Goal: Task Accomplishment & Management: Manage account settings

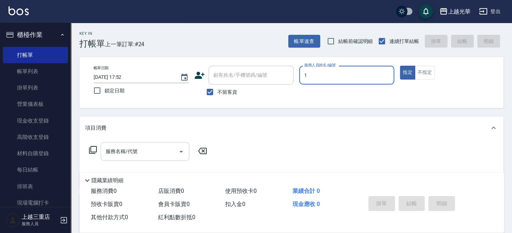
type input "小詹-1"
type button "true"
click at [119, 154] on input "服務名稱/代號" at bounding box center [140, 151] width 72 height 12
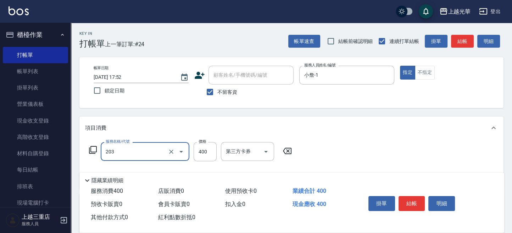
type input "指定單剪(203)"
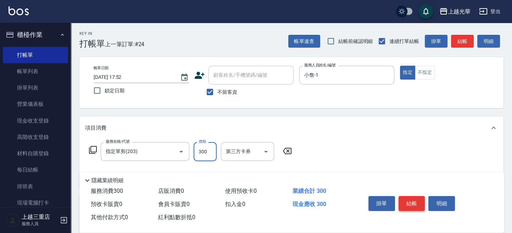
type input "300"
click at [418, 207] on button "結帳" at bounding box center [412, 203] width 27 height 15
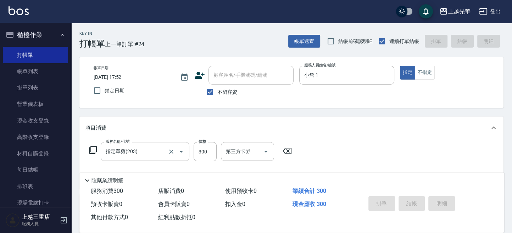
type input "2025/10/13 18:22"
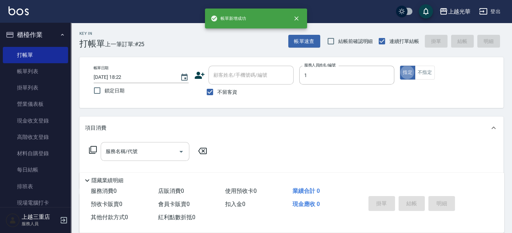
type input "小詹-1"
click at [146, 154] on input "服務名稱/代號" at bounding box center [140, 151] width 72 height 12
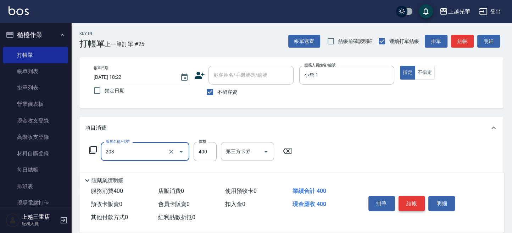
type input "指定單剪(203)"
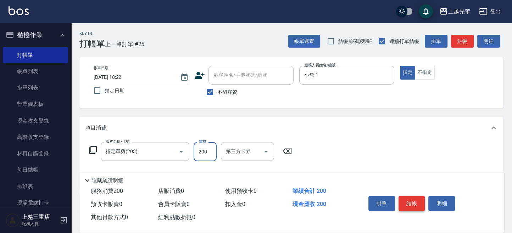
type input "200"
click at [413, 203] on button "結帳" at bounding box center [412, 203] width 27 height 15
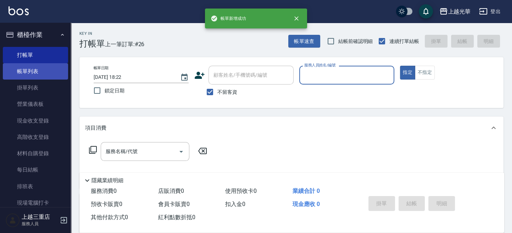
click at [41, 73] on link "帳單列表" at bounding box center [35, 71] width 65 height 16
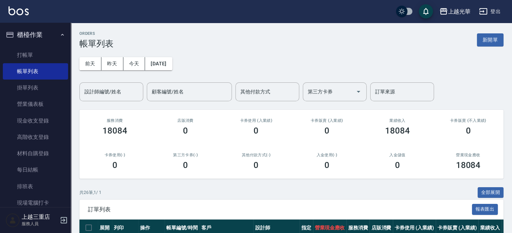
click at [99, 81] on div "前天 昨天 今天 2025/10/13 設計師編號/姓名 設計師編號/姓名 顧客編號/姓名 顧客編號/姓名 其他付款方式 其他付款方式 第三方卡券 第三方卡券…" at bounding box center [291, 75] width 424 height 53
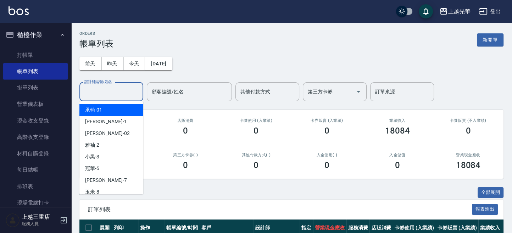
click at [101, 88] on input "設計師編號/姓名" at bounding box center [111, 92] width 57 height 12
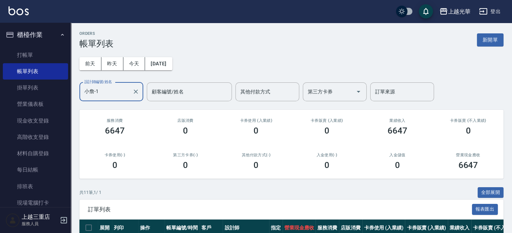
scroll to position [94, 0]
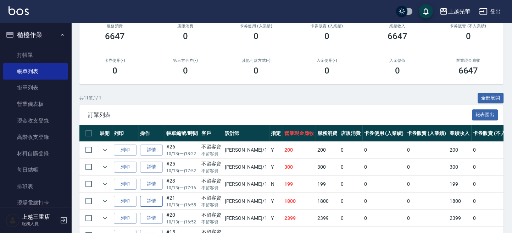
type input "小詹-1"
click at [143, 196] on link "詳情" at bounding box center [151, 200] width 23 height 11
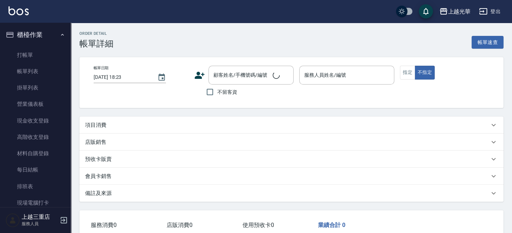
type input "2025/10/13 16:55"
checkbox input "true"
type input "小詹-1"
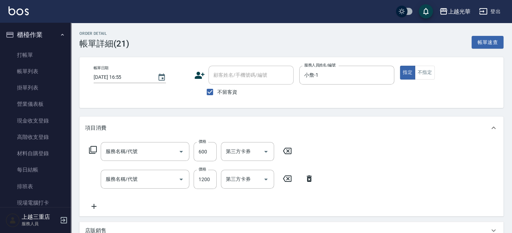
scroll to position [61, 0]
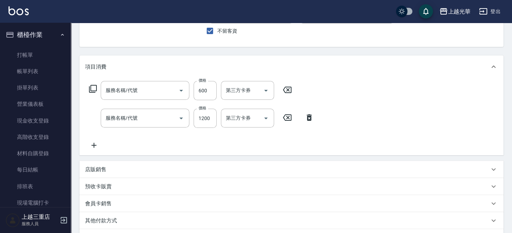
type input "TKO-水油質護髮素護髮(521)"
type input "設計燙髮1500(305)"
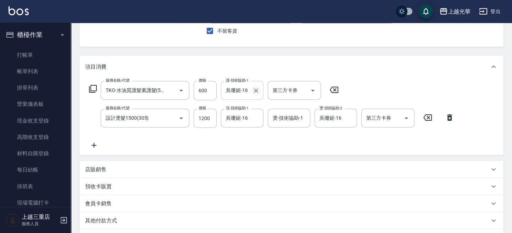
click at [256, 89] on icon "Clear" at bounding box center [256, 90] width 4 height 4
type input "小詹-1"
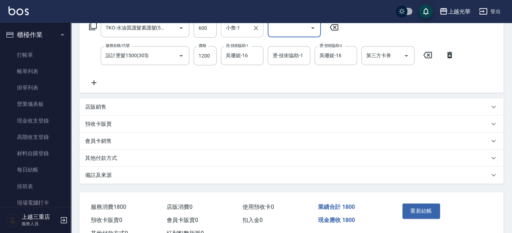
scroll to position [150, 0]
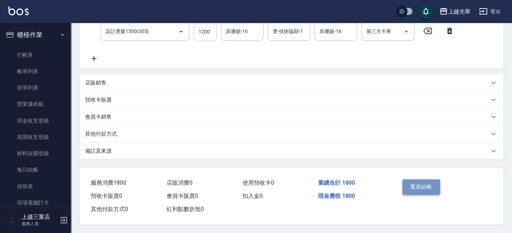
click at [422, 187] on button "重新結帳" at bounding box center [422, 186] width 38 height 15
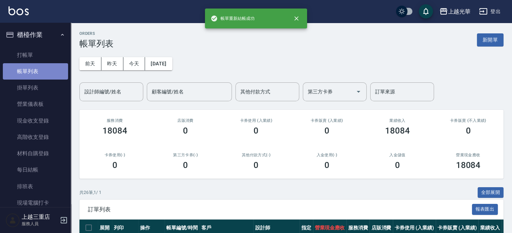
click at [46, 63] on link "帳單列表" at bounding box center [35, 71] width 65 height 16
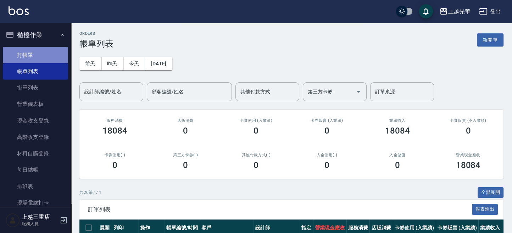
click at [45, 58] on link "打帳單" at bounding box center [35, 55] width 65 height 16
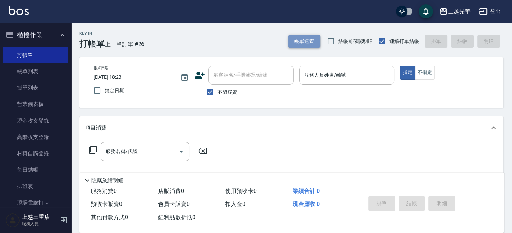
click at [296, 38] on button "帳單速查" at bounding box center [304, 41] width 32 height 13
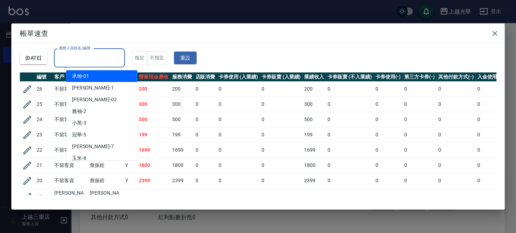
click at [72, 62] on input "服務人員姓名/編號" at bounding box center [89, 58] width 65 height 12
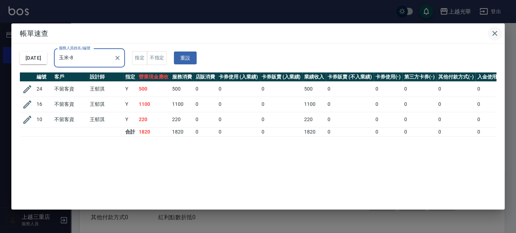
type input "玉米-8"
click at [495, 35] on icon "button" at bounding box center [494, 33] width 9 height 9
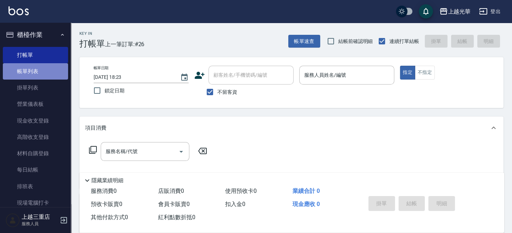
drag, startPoint x: 45, startPoint y: 70, endPoint x: 23, endPoint y: 71, distance: 22.7
click at [45, 70] on link "帳單列表" at bounding box center [35, 71] width 65 height 16
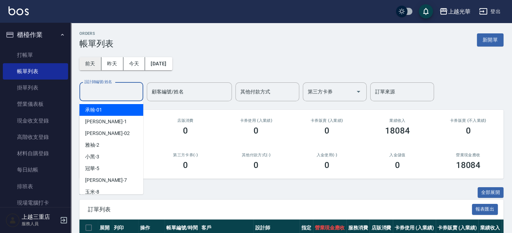
drag, startPoint x: 114, startPoint y: 92, endPoint x: 88, endPoint y: 63, distance: 39.0
click at [112, 93] on input "設計師編號/姓名" at bounding box center [111, 92] width 57 height 12
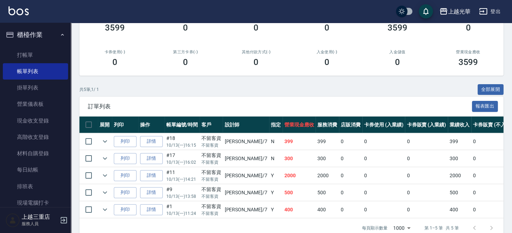
scroll to position [122, 0]
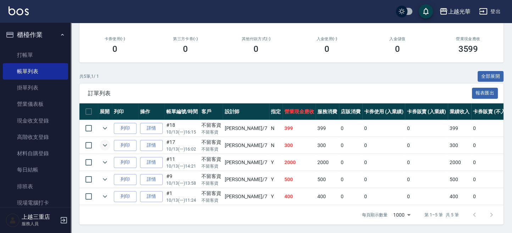
type input "小紫-7"
click at [105, 141] on icon "expand row" at bounding box center [105, 145] width 9 height 9
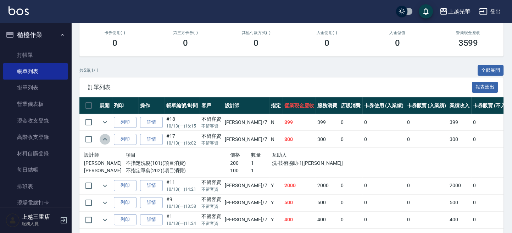
click at [105, 136] on icon "expand row" at bounding box center [105, 139] width 9 height 9
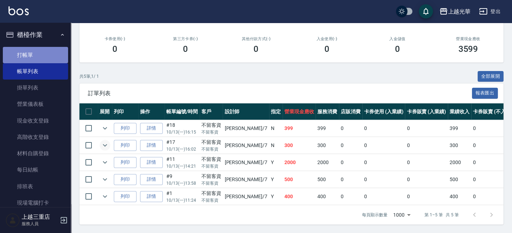
click at [48, 53] on link "打帳單" at bounding box center [35, 55] width 65 height 16
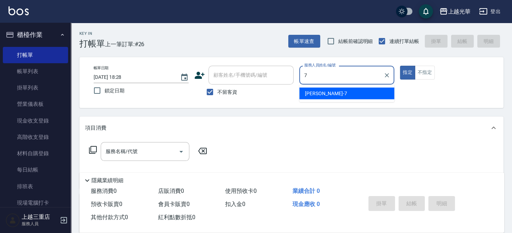
type input "小紫-7"
type button "true"
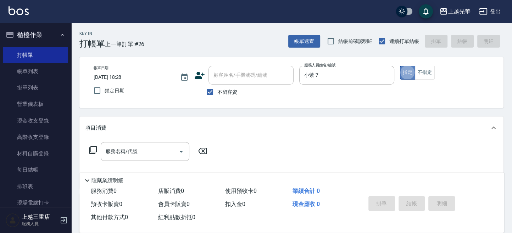
click at [412, 75] on button "指定" at bounding box center [407, 73] width 15 height 14
click at [131, 154] on input "服務名稱/代號" at bounding box center [140, 151] width 72 height 12
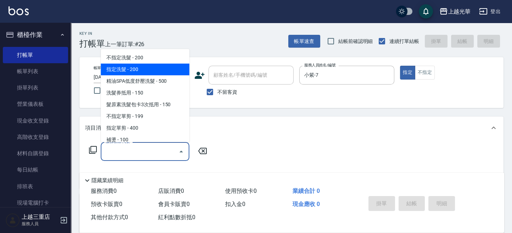
click at [138, 72] on span "指定洗髮 - 200" at bounding box center [145, 70] width 89 height 12
type input "指定洗髮(102)"
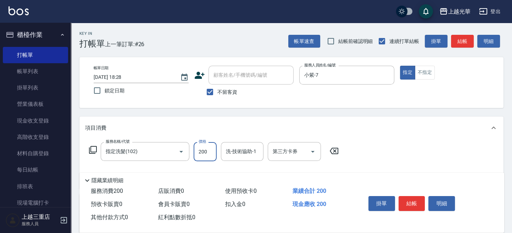
click at [200, 151] on input "200" at bounding box center [205, 151] width 23 height 19
type input "300"
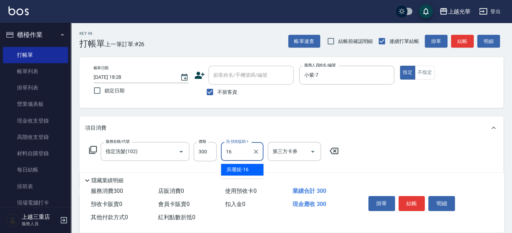
type input "吳珊妮-16"
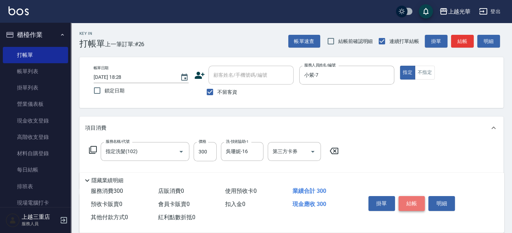
click at [417, 197] on button "結帳" at bounding box center [412, 203] width 27 height 15
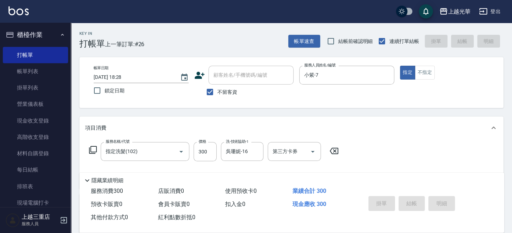
type input "2025/10/13 18:29"
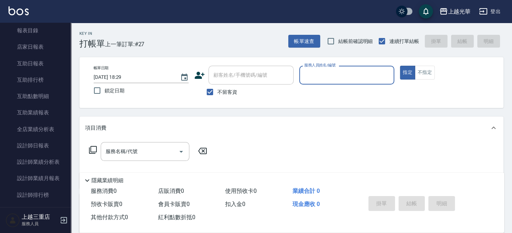
scroll to position [236, 0]
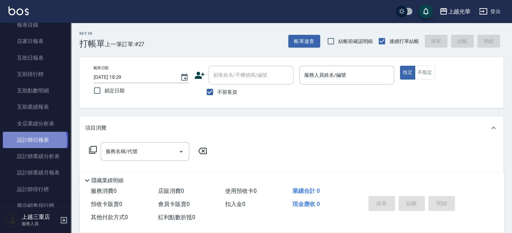
click at [34, 140] on link "設計師日報表" at bounding box center [35, 140] width 65 height 16
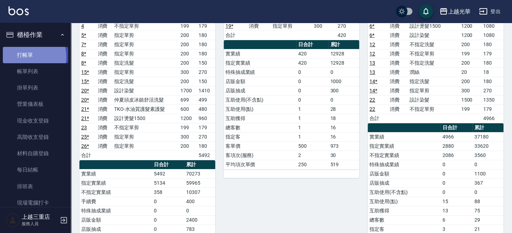
click at [29, 56] on link "打帳單" at bounding box center [35, 55] width 65 height 16
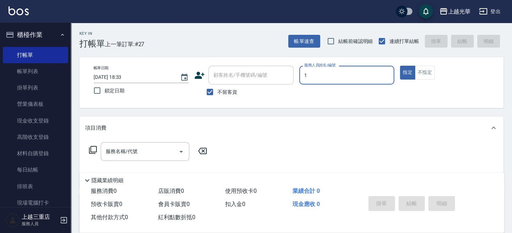
type input "1"
type button "true"
type input "小詹-1"
drag, startPoint x: 128, startPoint y: 138, endPoint x: 127, endPoint y: 143, distance: 5.0
click at [128, 138] on div "項目消費" at bounding box center [291, 127] width 424 height 23
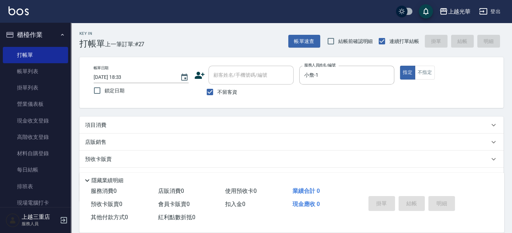
click at [121, 123] on div "項目消費" at bounding box center [287, 124] width 404 height 7
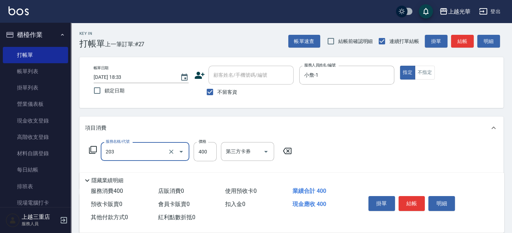
type input "指定單剪(203)"
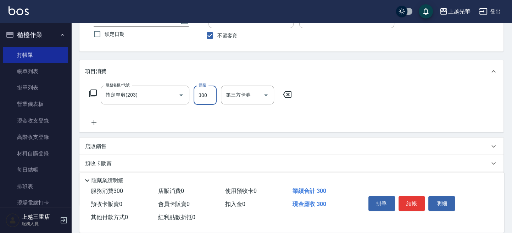
scroll to position [94, 0]
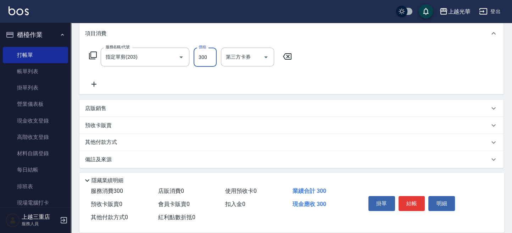
type input "300"
click at [92, 83] on icon at bounding box center [94, 84] width 18 height 9
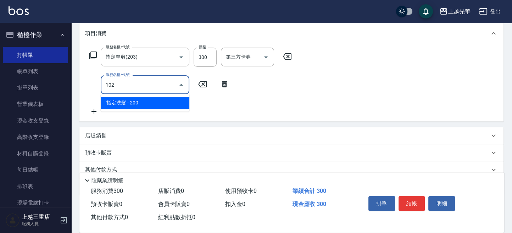
type input "指定洗髮(102)"
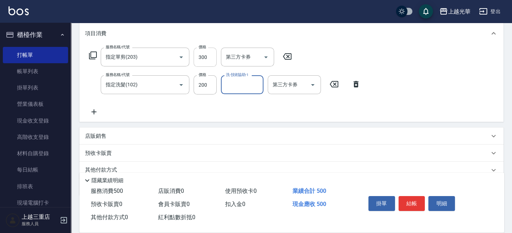
click at [200, 58] on input "300" at bounding box center [205, 57] width 23 height 19
type input "200"
click at [203, 56] on input "300" at bounding box center [205, 57] width 23 height 19
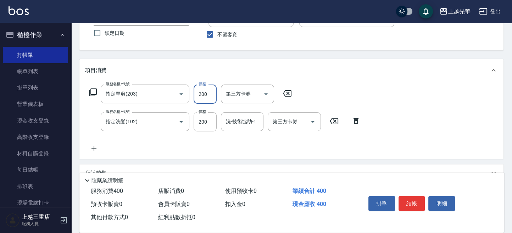
scroll to position [47, 0]
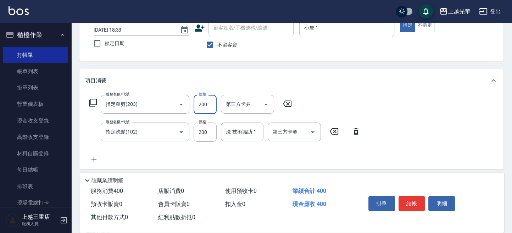
type input "200"
click at [250, 67] on div "Key In 打帳單 上一筆訂單:#27 帳單速查 結帳前確認明細 連續打單結帳 掛單 結帳 明細 帳單日期 2025/10/13 18:33 鎖定日期 顧客…" at bounding box center [291, 143] width 441 height 334
click at [242, 139] on div "洗-技術協助-1" at bounding box center [242, 131] width 43 height 19
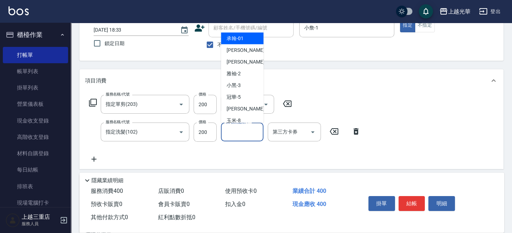
click at [241, 135] on input "洗-技術協助-1" at bounding box center [242, 132] width 36 height 12
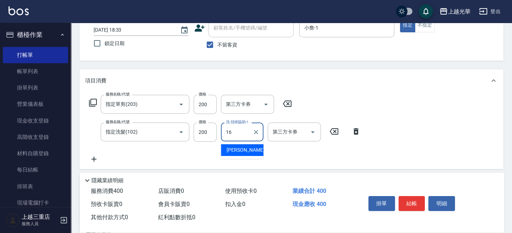
type input "吳珊妮-16"
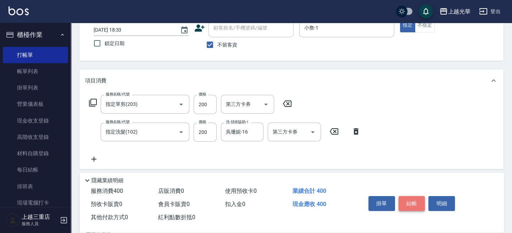
click at [412, 205] on button "結帳" at bounding box center [412, 203] width 27 height 15
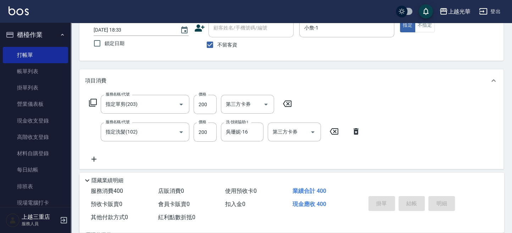
type input "2025/10/13 18:38"
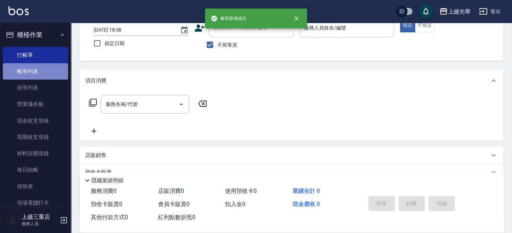
click at [38, 75] on link "帳單列表" at bounding box center [35, 71] width 65 height 16
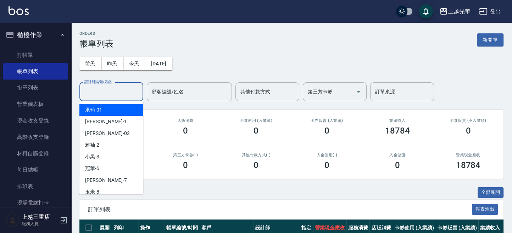
click at [114, 89] on div "設計師編號/姓名 設計師編號/姓名" at bounding box center [111, 91] width 64 height 19
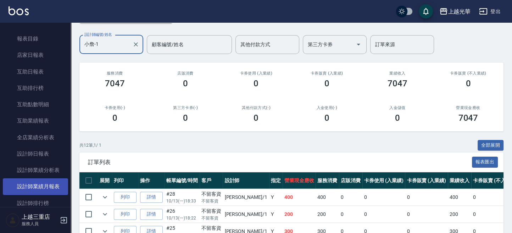
scroll to position [284, 0]
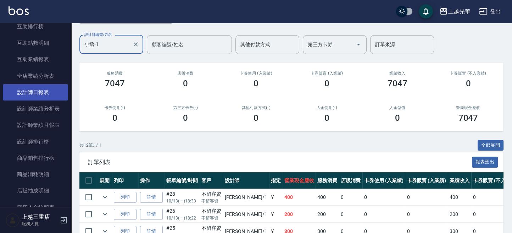
type input "小詹-1"
click at [40, 92] on link "設計師日報表" at bounding box center [35, 92] width 65 height 16
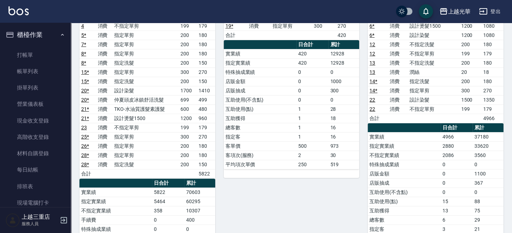
click at [50, 46] on ul "打帳單 帳單列表 掛單列表 營業儀表板 現金收支登錄 高階收支登錄 材料自購登錄 每日結帳 排班表 現場電腦打卡" at bounding box center [35, 129] width 65 height 170
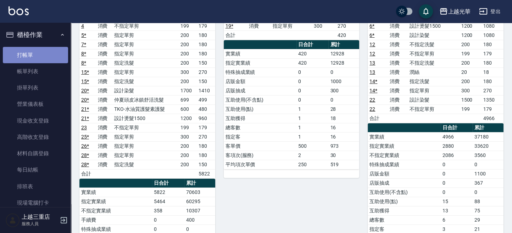
click at [48, 51] on link "打帳單" at bounding box center [35, 55] width 65 height 16
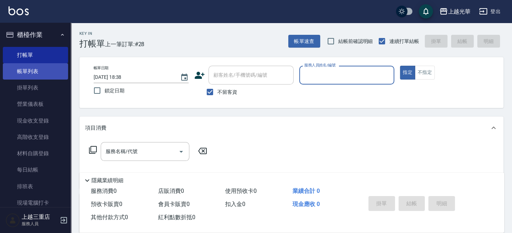
click at [45, 66] on link "帳單列表" at bounding box center [35, 71] width 65 height 16
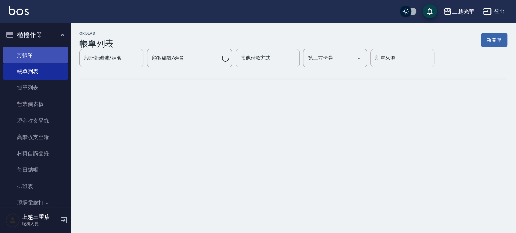
click at [44, 53] on link "打帳單" at bounding box center [35, 55] width 65 height 16
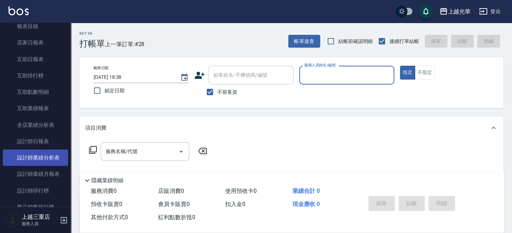
scroll to position [284, 0]
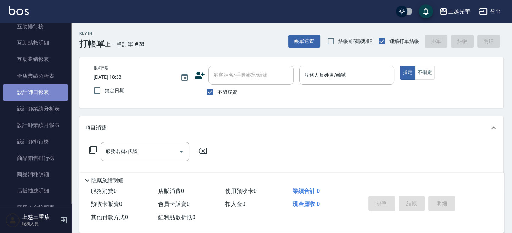
click at [45, 92] on link "設計師日報表" at bounding box center [35, 92] width 65 height 16
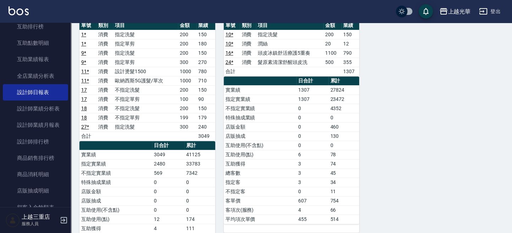
scroll to position [426, 0]
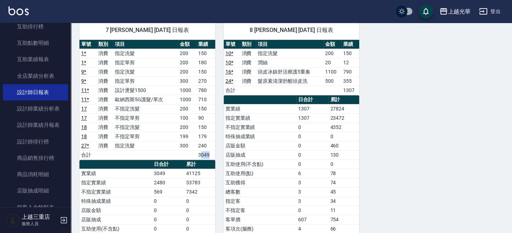
drag, startPoint x: 204, startPoint y: 149, endPoint x: 215, endPoint y: 150, distance: 11.0
click at [215, 150] on td "3049" at bounding box center [206, 154] width 19 height 9
click at [209, 152] on td "3049" at bounding box center [206, 154] width 19 height 9
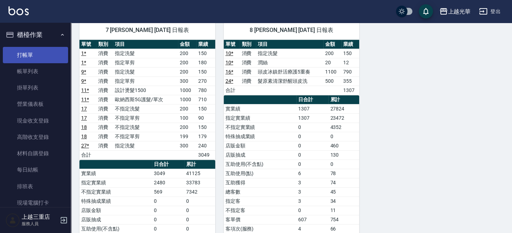
scroll to position [0, 0]
click at [27, 54] on link "打帳單" at bounding box center [35, 55] width 65 height 16
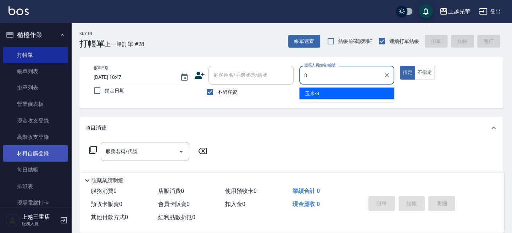
type input "玉米-8"
type button "true"
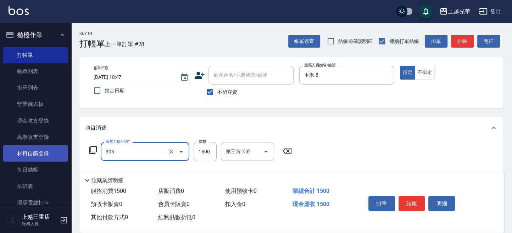
type input "設計燙髮1500(305)"
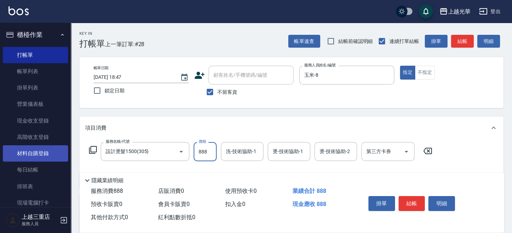
type input "888"
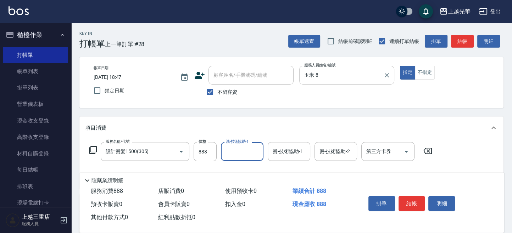
drag, startPoint x: 385, startPoint y: 73, endPoint x: 368, endPoint y: 75, distance: 16.8
click at [384, 73] on icon "Clear" at bounding box center [387, 75] width 7 height 7
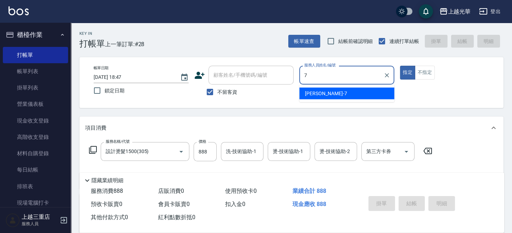
type input "小紫-7"
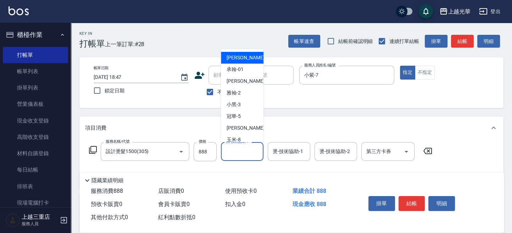
drag, startPoint x: 239, startPoint y: 154, endPoint x: 228, endPoint y: 145, distance: 13.7
click at [238, 153] on input "洗-技術協助-1" at bounding box center [242, 151] width 36 height 12
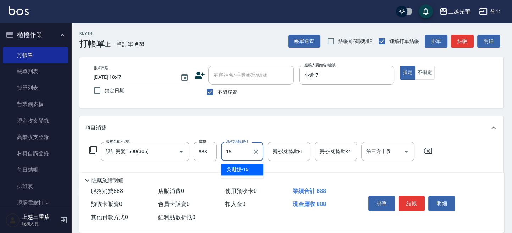
type input "吳珊妮-16"
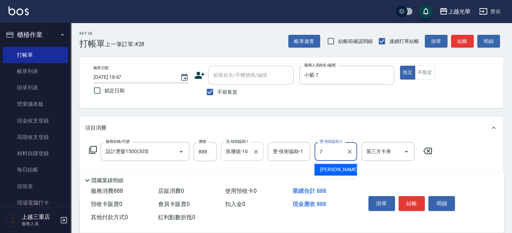
type input "小紫-7"
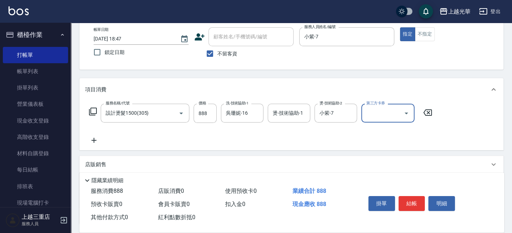
scroll to position [94, 0]
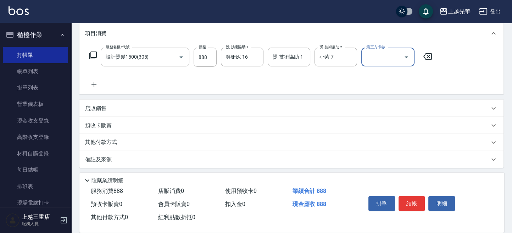
click at [94, 85] on icon at bounding box center [94, 84] width 5 height 5
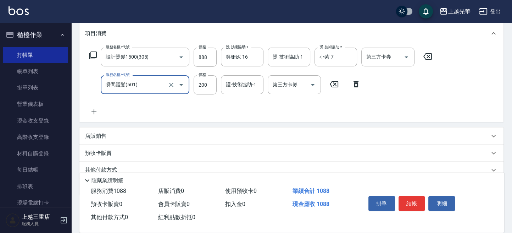
type input "瞬間護髮(501)"
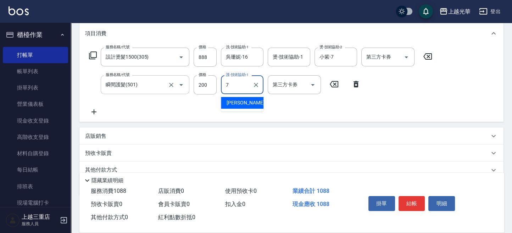
type input "小紫-7"
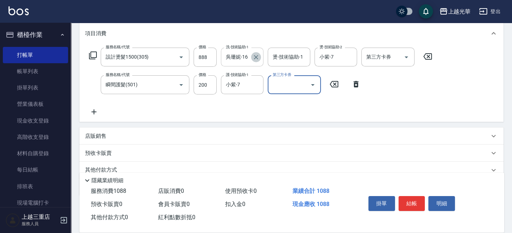
click at [258, 57] on icon "Clear" at bounding box center [256, 57] width 7 height 7
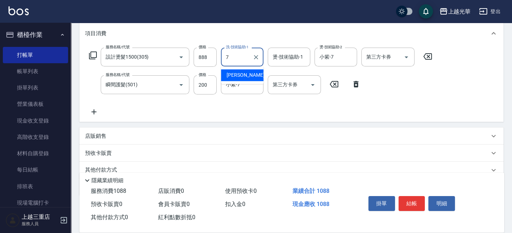
type input "小紫-7"
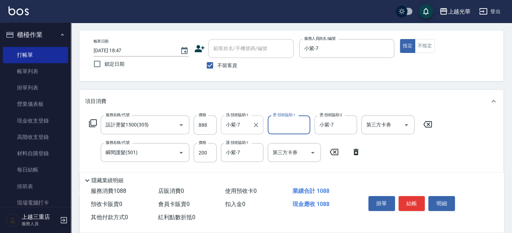
scroll to position [0, 0]
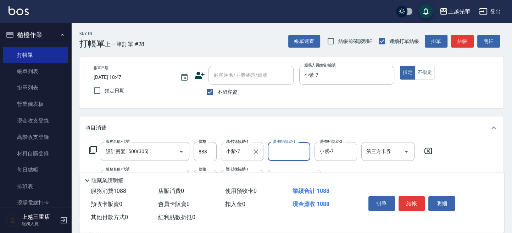
click at [416, 202] on button "結帳" at bounding box center [412, 203] width 27 height 15
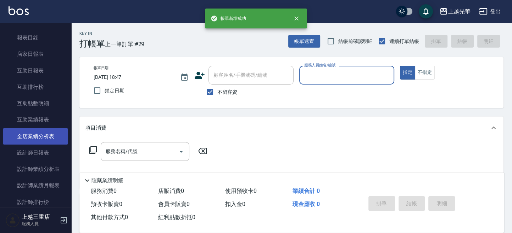
scroll to position [236, 0]
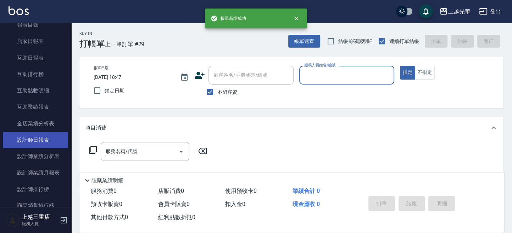
click at [41, 139] on link "設計師日報表" at bounding box center [35, 140] width 65 height 16
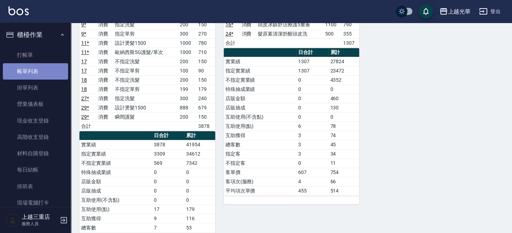
click at [44, 72] on link "帳單列表" at bounding box center [35, 71] width 65 height 16
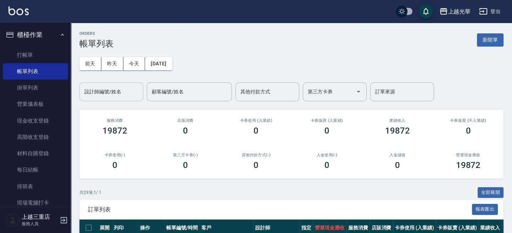
click at [111, 93] on input "設計師編號/姓名" at bounding box center [111, 92] width 57 height 12
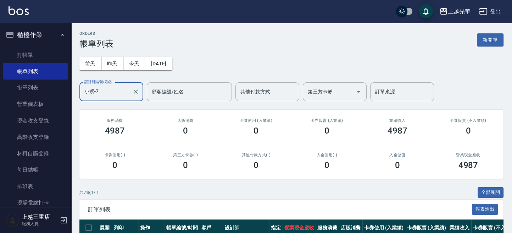
type input "小紫-7"
drag, startPoint x: 114, startPoint y: 130, endPoint x: 129, endPoint y: 132, distance: 15.3
click at [131, 130] on div "4987" at bounding box center [115, 131] width 54 height 10
click at [114, 155] on h2 "卡券使用(-)" at bounding box center [115, 155] width 54 height 5
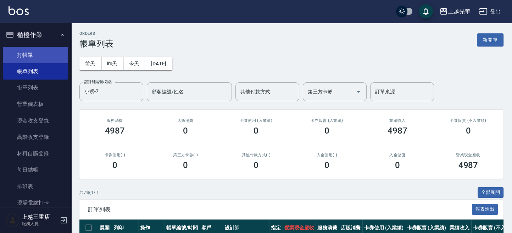
click at [32, 58] on link "打帳單" at bounding box center [35, 55] width 65 height 16
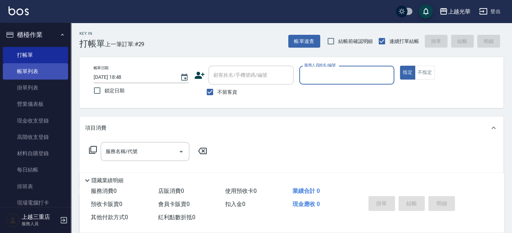
click at [30, 65] on link "帳單列表" at bounding box center [35, 71] width 65 height 16
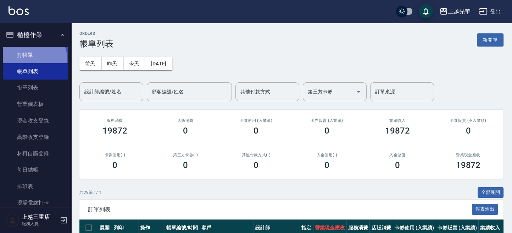
click at [30, 60] on link "打帳單" at bounding box center [35, 55] width 65 height 16
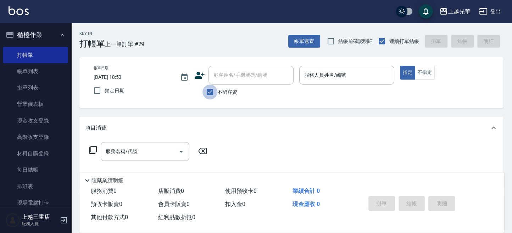
drag, startPoint x: 208, startPoint y: 90, endPoint x: 214, endPoint y: 92, distance: 6.5
click at [209, 90] on input "不留客資" at bounding box center [210, 91] width 15 height 15
checkbox input "false"
click at [231, 87] on body "上越光華 登出 櫃檯作業 打帳單 帳單列表 掛單列表 營業儀表板 現金收支登錄 高階收支登錄 材料自購登錄 每日結帳 排班表 現場電腦打卡 預約管理 預約管理…" at bounding box center [256, 173] width 512 height 346
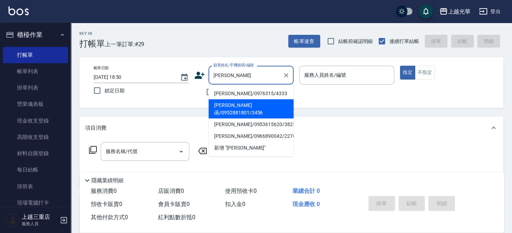
click at [258, 106] on li "劉彥函/0952881801/3456" at bounding box center [251, 108] width 85 height 19
type input "劉彥函/0952881801/3456"
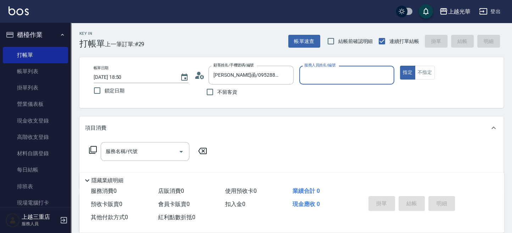
type input "雅袖-2"
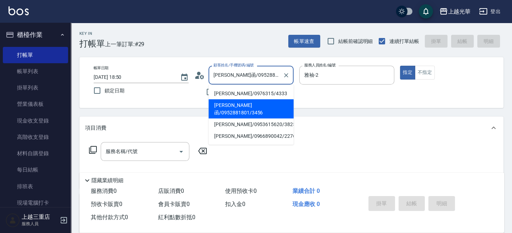
drag, startPoint x: 279, startPoint y: 77, endPoint x: 157, endPoint y: 52, distance: 124.5
click at [157, 52] on div "Key In 打帳單 上一筆訂單:#29 帳單速查 結帳前確認明細 連續打單結帳 掛單 結帳 明細 帳單日期 2025/10/13 18:50 鎖定日期 顧客…" at bounding box center [291, 184] width 441 height 323
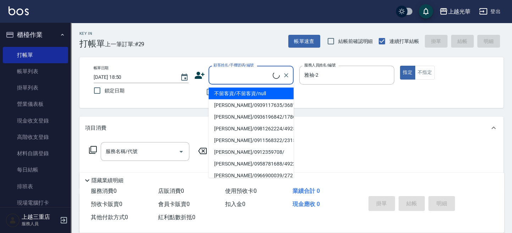
click at [171, 120] on div "項目消費" at bounding box center [291, 127] width 424 height 23
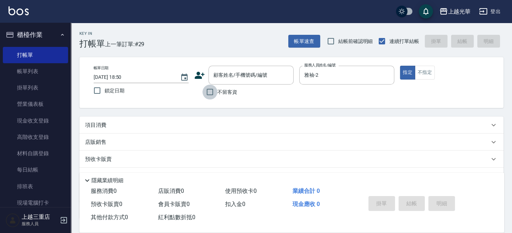
click at [214, 93] on input "不留客資" at bounding box center [210, 91] width 15 height 15
checkbox input "true"
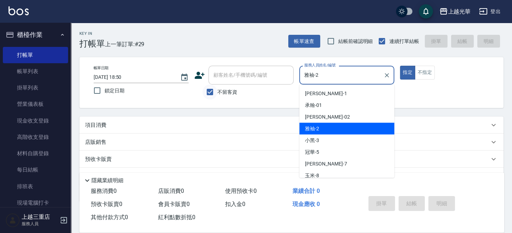
drag, startPoint x: 286, startPoint y: 75, endPoint x: 206, endPoint y: 84, distance: 80.8
click at [206, 84] on div "帳單日期 2025/10/13 18:50 鎖定日期 顧客姓名/手機號碼/編號 顧客姓名/手機號碼/編號 不留客資 服務人員姓名/編號 雅袖-2 服務人員姓名…" at bounding box center [291, 83] width 407 height 34
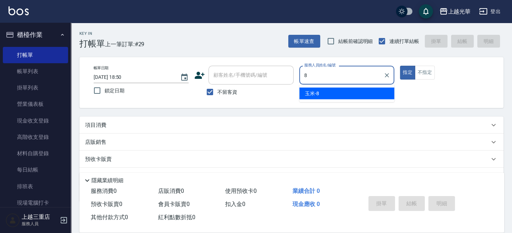
type input "玉米-8"
type button "true"
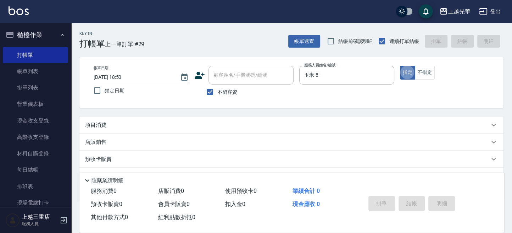
click at [400, 66] on button "指定" at bounding box center [407, 73] width 15 height 14
click at [169, 132] on div "項目消費" at bounding box center [291, 124] width 424 height 17
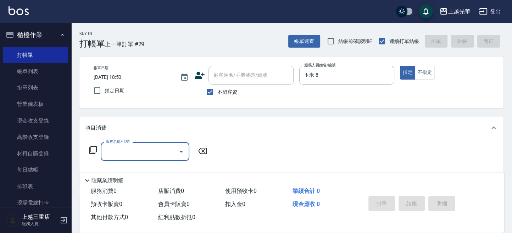
type input "1"
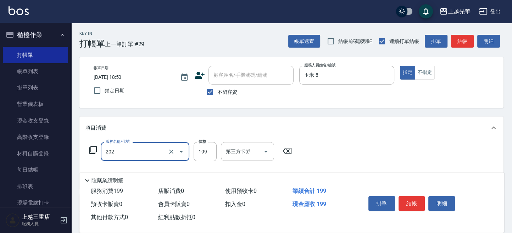
type input "不指定單剪(202)"
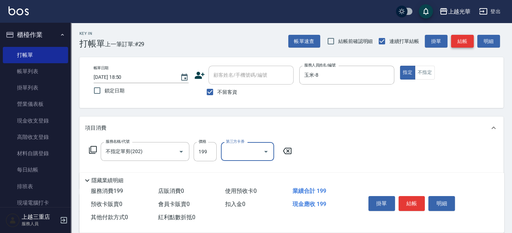
click at [466, 39] on button "結帳" at bounding box center [462, 41] width 23 height 13
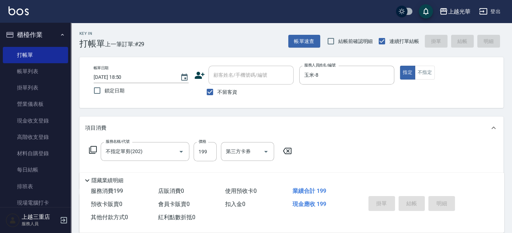
type input "2025/10/13 19:10"
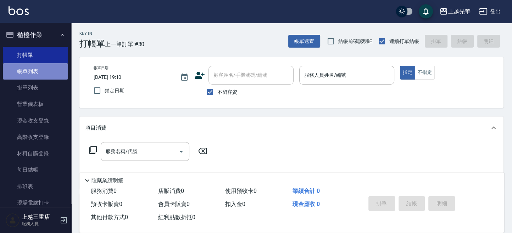
click at [52, 75] on link "帳單列表" at bounding box center [35, 71] width 65 height 16
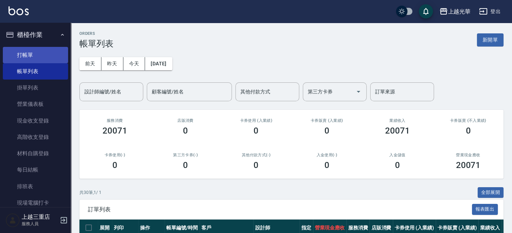
click at [31, 58] on link "打帳單" at bounding box center [35, 55] width 65 height 16
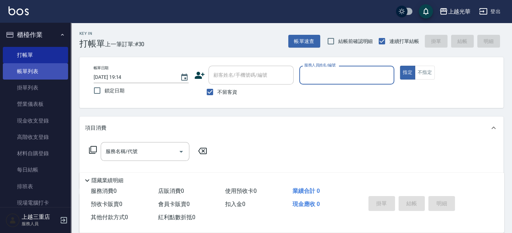
click at [31, 70] on link "帳單列表" at bounding box center [35, 71] width 65 height 16
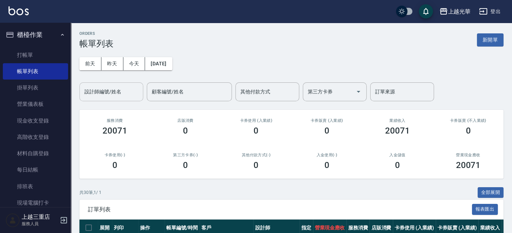
click at [115, 90] on input "設計師編號/姓名" at bounding box center [111, 92] width 57 height 12
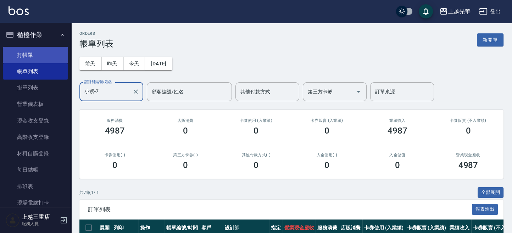
type input "小紫-7"
click at [36, 53] on link "打帳單" at bounding box center [35, 55] width 65 height 16
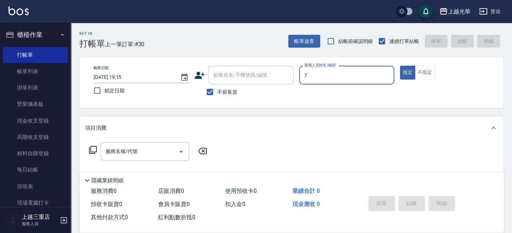
type input "小紫-7"
type button "true"
click at [424, 71] on button "不指定" at bounding box center [425, 73] width 20 height 14
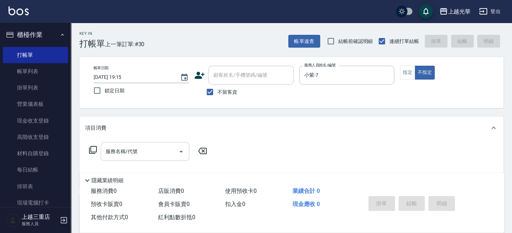
click at [143, 151] on input "服務名稱/代號" at bounding box center [140, 151] width 72 height 12
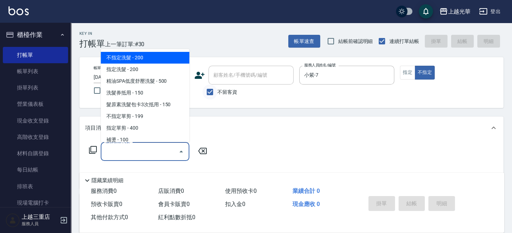
drag, startPoint x: 161, startPoint y: 61, endPoint x: 203, endPoint y: 98, distance: 56.3
click at [161, 61] on span "不指定洗髮 - 200" at bounding box center [145, 58] width 89 height 12
type input "不指定洗髮(101)"
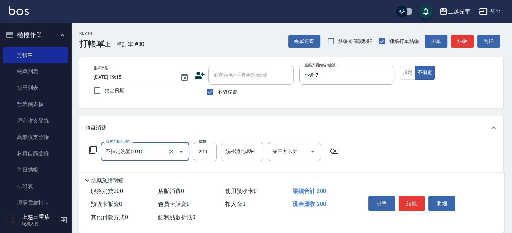
click at [243, 147] on input "洗-技術協助-1" at bounding box center [242, 151] width 36 height 12
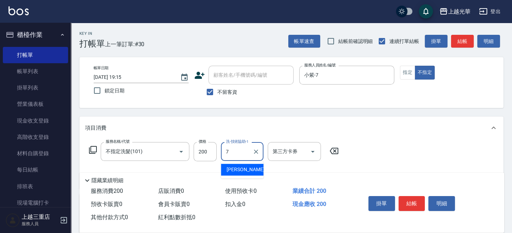
type input "小紫-7"
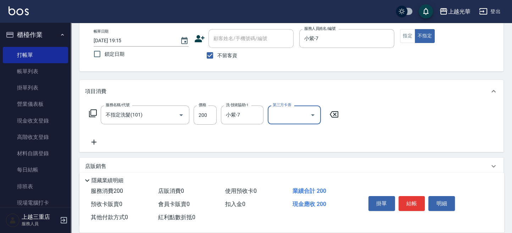
scroll to position [47, 0]
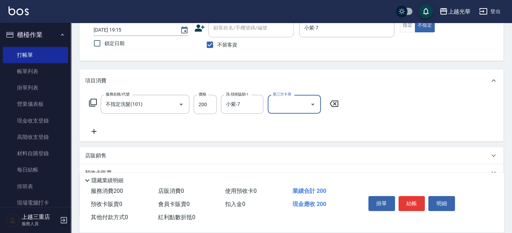
click at [92, 132] on icon at bounding box center [94, 131] width 18 height 9
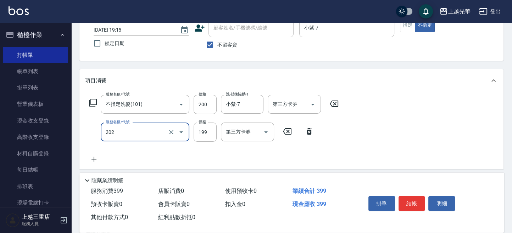
type input "不指定單剪(202)"
click at [425, 126] on div "服務名稱/代號 不指定洗髮(101) 服務名稱/代號 價格 200 價格 洗-技術協助-1 小紫-7 洗-技術協助-1 第三方卡券 第三方卡券 服務名稱/代號…" at bounding box center [291, 130] width 424 height 77
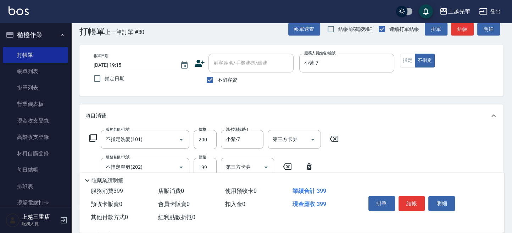
scroll to position [0, 0]
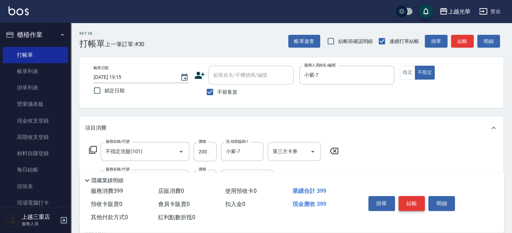
click at [409, 202] on button "結帳" at bounding box center [412, 203] width 27 height 15
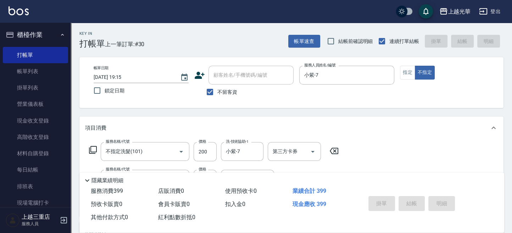
type input "2025/10/13 19:37"
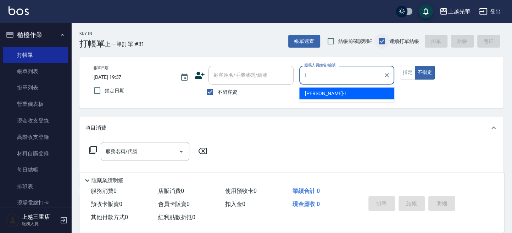
type input "1"
type button "false"
type input "小詹-1"
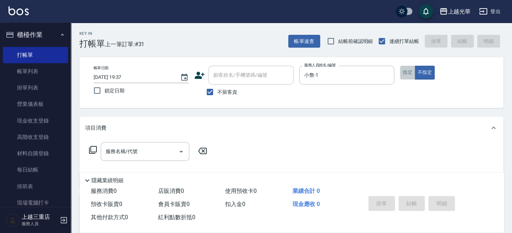
click at [403, 72] on button "指定" at bounding box center [407, 73] width 15 height 14
click at [120, 147] on div "服務名稱/代號 服務名稱/代號" at bounding box center [145, 151] width 89 height 19
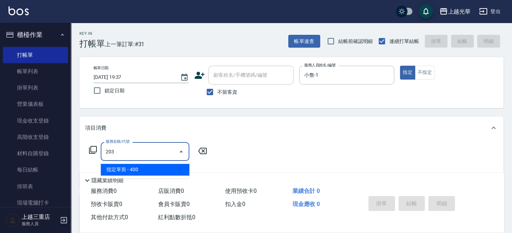
type input "指定單剪(203)"
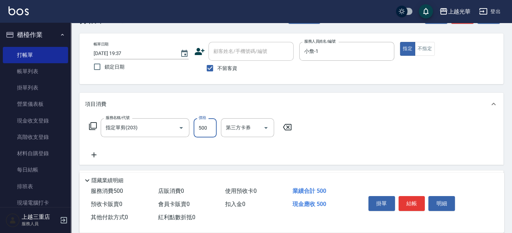
scroll to position [94, 0]
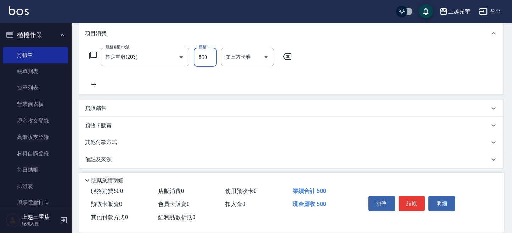
type input "500"
click at [92, 85] on icon at bounding box center [94, 84] width 18 height 9
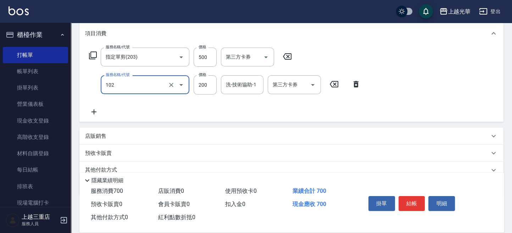
type input "指定洗髮(102)"
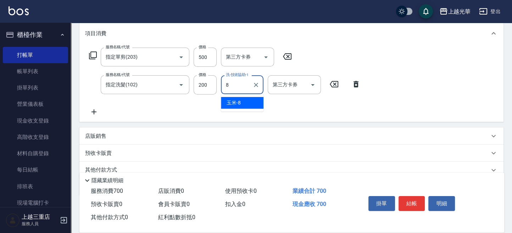
type input "玉米-8"
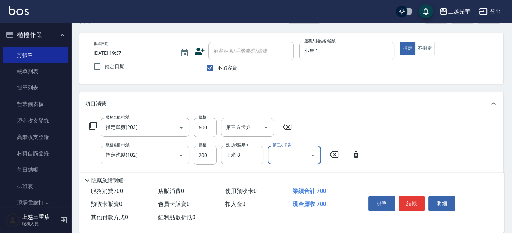
scroll to position [0, 0]
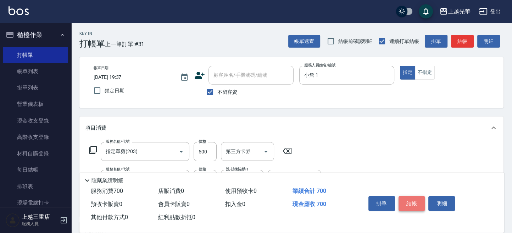
click at [413, 197] on button "結帳" at bounding box center [412, 203] width 27 height 15
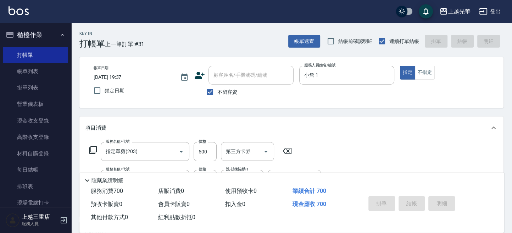
type input "2025/10/13 19:47"
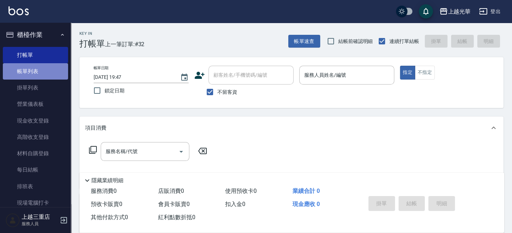
click at [45, 72] on link "帳單列表" at bounding box center [35, 71] width 65 height 16
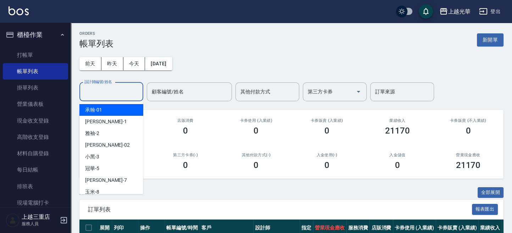
click at [109, 88] on div "設計師編號/姓名 設計師編號/姓名" at bounding box center [111, 91] width 64 height 19
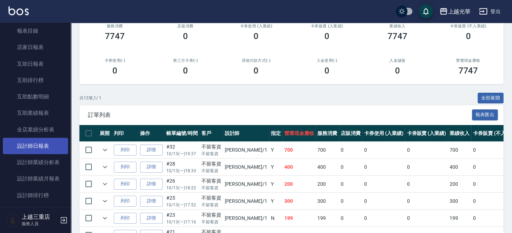
scroll to position [236, 0]
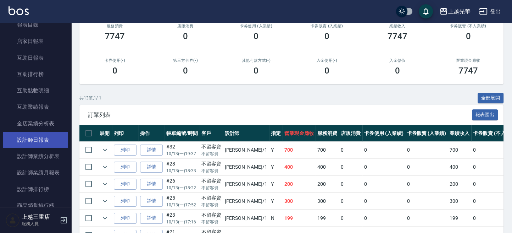
type input "小詹-1"
click at [45, 140] on link "設計師日報表" at bounding box center [35, 140] width 65 height 16
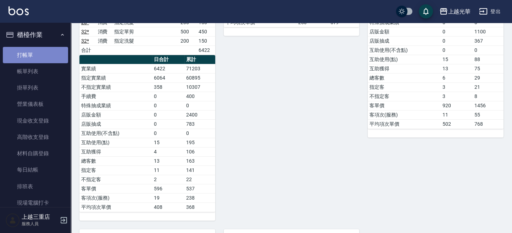
click at [37, 55] on link "打帳單" at bounding box center [35, 55] width 65 height 16
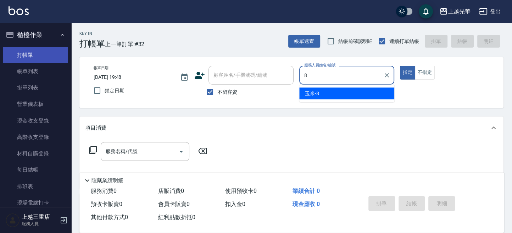
type input "玉米-8"
type button "true"
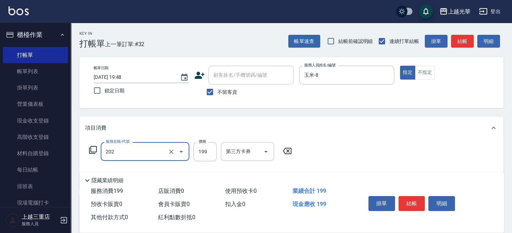
type input "不指定單剪(202)"
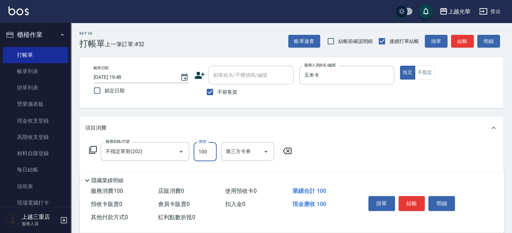
type input "100"
click at [460, 38] on button "結帳" at bounding box center [462, 41] width 23 height 13
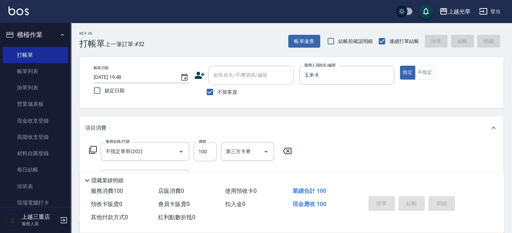
type input "2025/10/13 19:49"
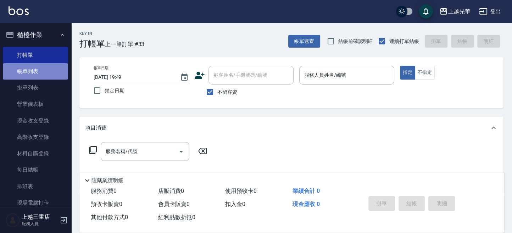
click at [37, 73] on link "帳單列表" at bounding box center [35, 71] width 65 height 16
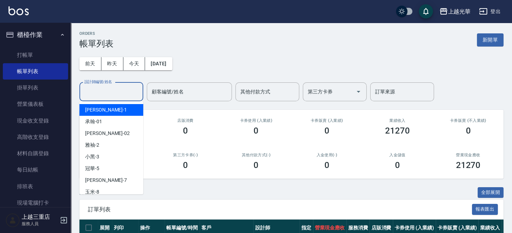
drag, startPoint x: 111, startPoint y: 89, endPoint x: 111, endPoint y: 85, distance: 4.3
click at [111, 89] on input "設計師編號/姓名" at bounding box center [111, 92] width 57 height 12
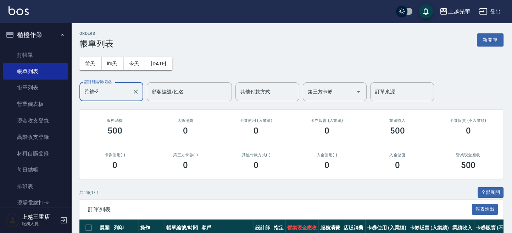
type input "雅袖-2"
click at [23, 14] on img at bounding box center [19, 10] width 20 height 9
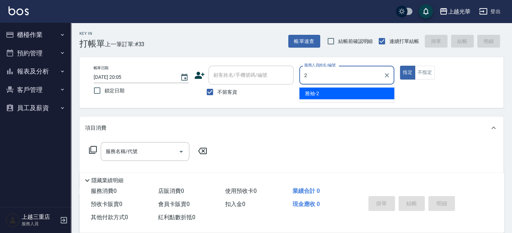
type input "雅袖-2"
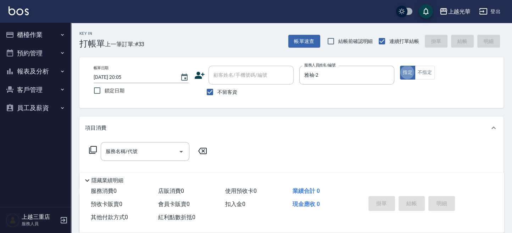
type button "true"
click at [116, 146] on div "服務名稱/代號 服務名稱/代號" at bounding box center [145, 151] width 89 height 19
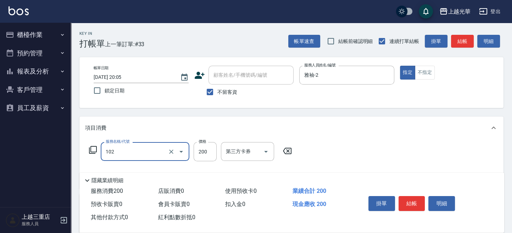
type input "指定洗髮(102)"
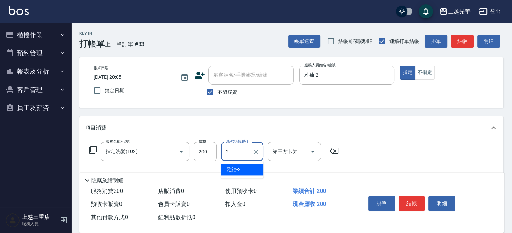
type input "雅袖-2"
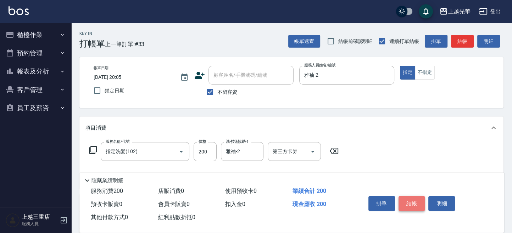
click at [417, 200] on button "結帳" at bounding box center [412, 203] width 27 height 15
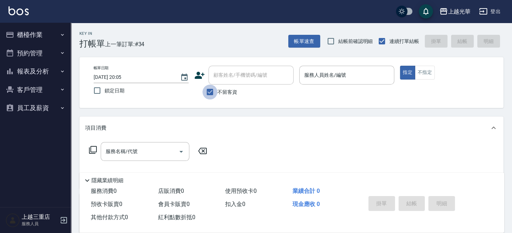
click at [212, 92] on input "不留客資" at bounding box center [210, 91] width 15 height 15
checkbox input "false"
click at [226, 76] on input "顧客姓名/手機號碼/編號" at bounding box center [246, 75] width 68 height 12
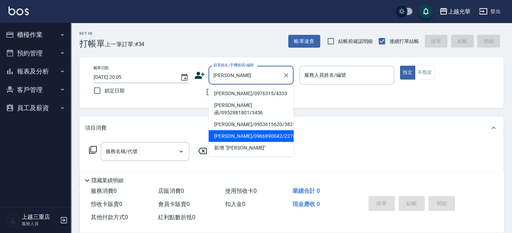
type input "劉彥"
click at [26, 35] on button "櫃檯作業" at bounding box center [35, 35] width 65 height 18
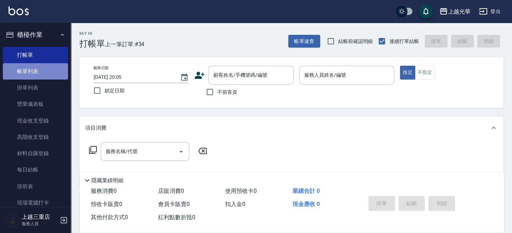
click at [40, 70] on link "帳單列表" at bounding box center [35, 71] width 65 height 16
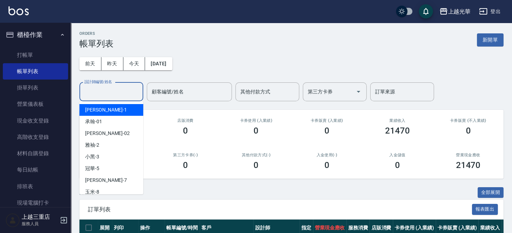
click at [110, 95] on input "設計師編號/姓名" at bounding box center [111, 92] width 57 height 12
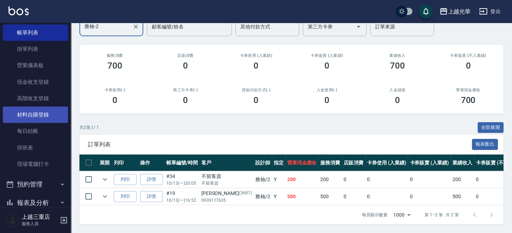
scroll to position [88, 0]
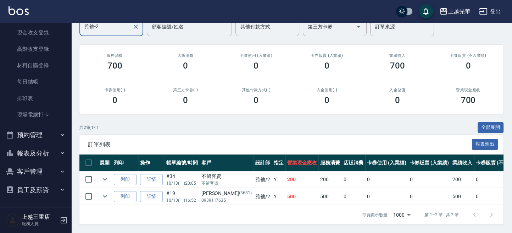
type input "雅袖-2"
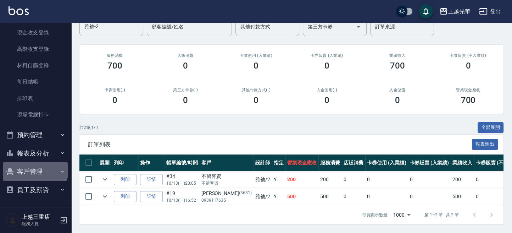
click at [34, 169] on button "客戶管理" at bounding box center [35, 171] width 65 height 18
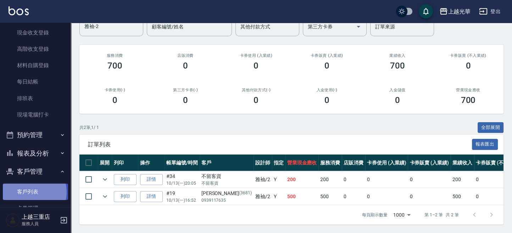
click at [34, 192] on link "客戶列表" at bounding box center [35, 191] width 65 height 16
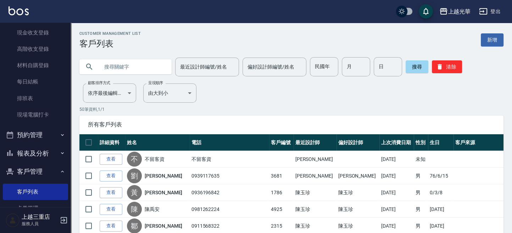
click at [126, 63] on input "text" at bounding box center [132, 66] width 67 height 19
type input "劉彥"
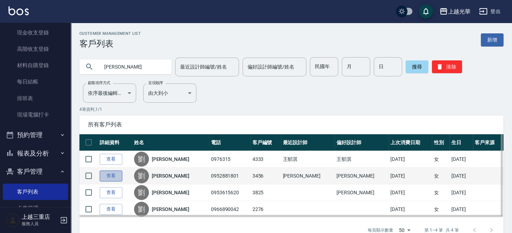
click at [109, 177] on link "查看" at bounding box center [111, 175] width 23 height 11
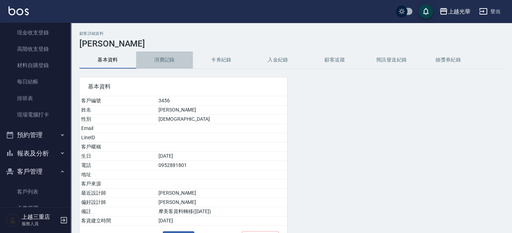
click at [171, 61] on button "消費記錄" at bounding box center [164, 59] width 57 height 17
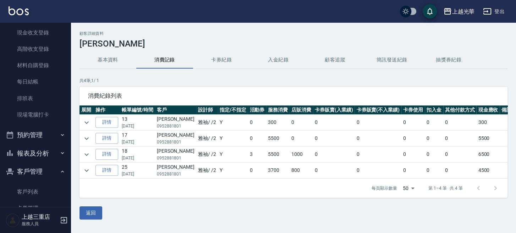
click at [23, 9] on img at bounding box center [19, 10] width 20 height 9
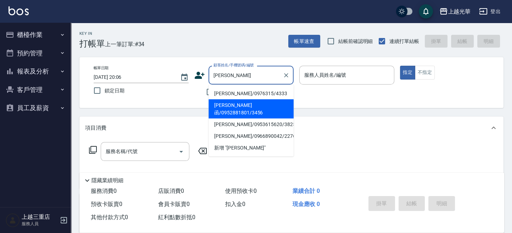
click at [238, 104] on li "劉彥函/0952881801/3456" at bounding box center [251, 108] width 85 height 19
type input "劉彥函/0952881801/3456"
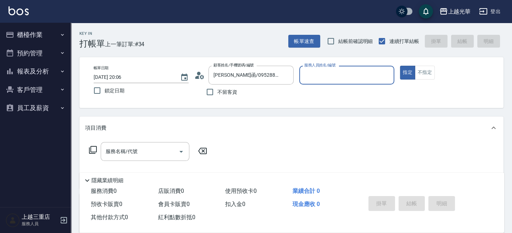
type input "雅袖-2"
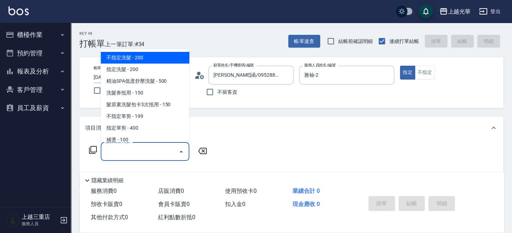
click at [140, 152] on input "服務名稱/代號" at bounding box center [140, 151] width 72 height 12
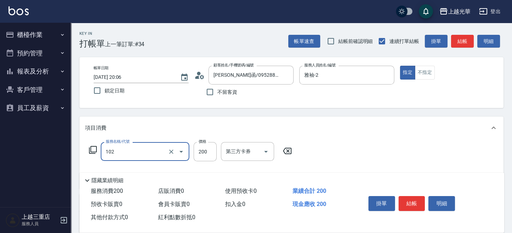
type input "指定洗髮(102)"
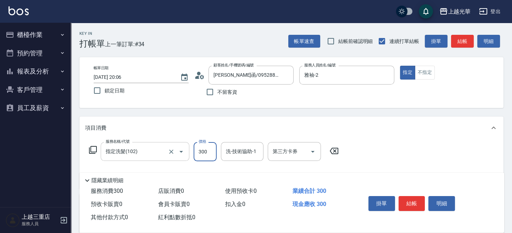
type input "300"
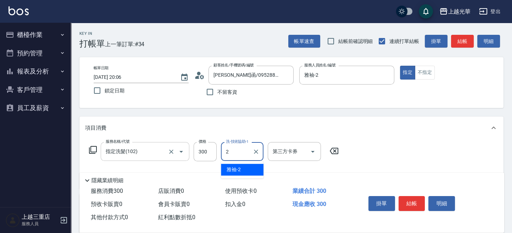
type input "雅袖-2"
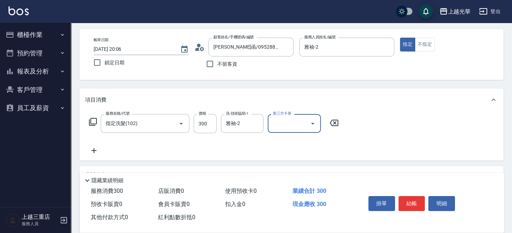
scroll to position [47, 0]
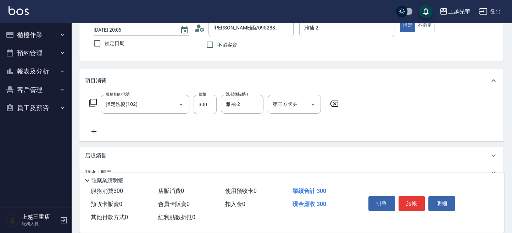
click at [91, 131] on icon at bounding box center [94, 131] width 18 height 9
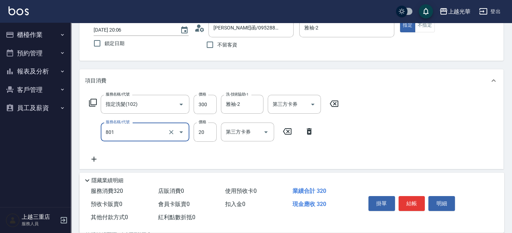
type input "潤絲(801)"
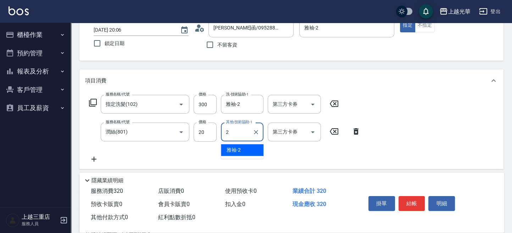
type input "雅袖-2"
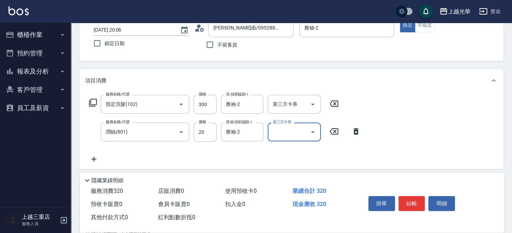
click at [95, 158] on icon at bounding box center [94, 159] width 18 height 9
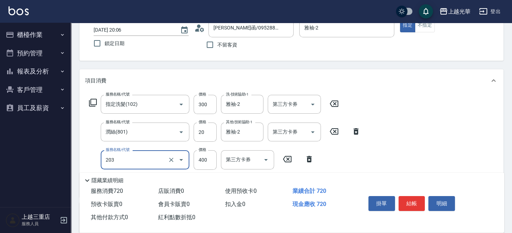
type input "指定單剪(203)"
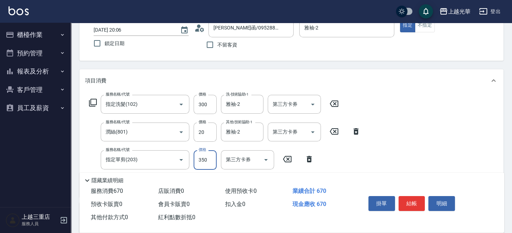
type input "350"
click at [406, 203] on button "結帳" at bounding box center [412, 203] width 27 height 15
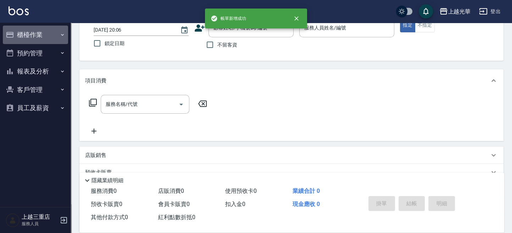
click at [16, 33] on button "櫃檯作業" at bounding box center [35, 35] width 65 height 18
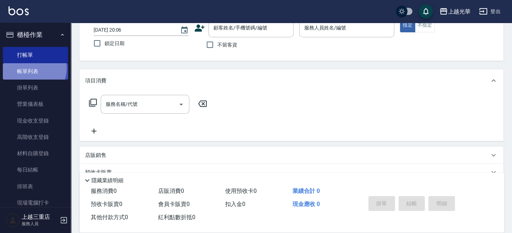
click at [30, 68] on link "帳單列表" at bounding box center [35, 71] width 65 height 16
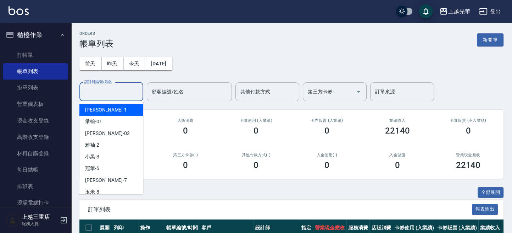
click at [103, 92] on input "設計師編號/姓名" at bounding box center [111, 92] width 57 height 12
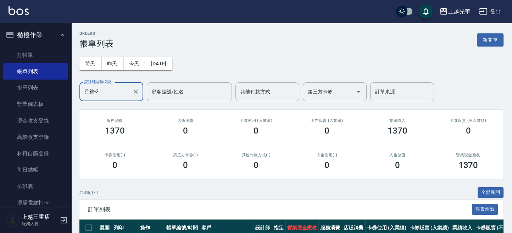
scroll to position [88, 0]
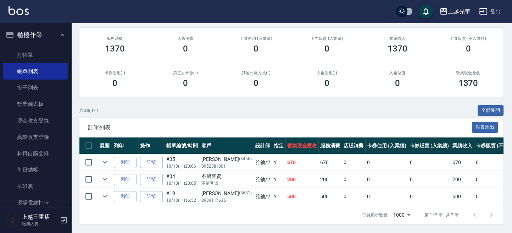
type input "雅袖-2"
click at [14, 12] on img at bounding box center [19, 10] width 20 height 9
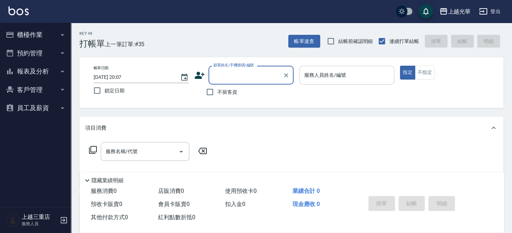
click at [346, 72] on input "服務人員姓名/編號" at bounding box center [347, 75] width 89 height 12
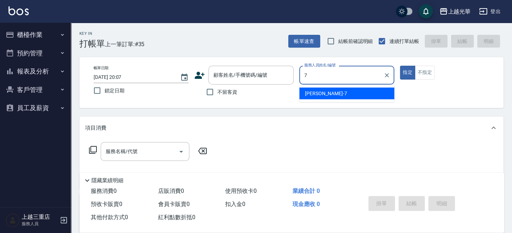
type input "小紫-7"
type button "true"
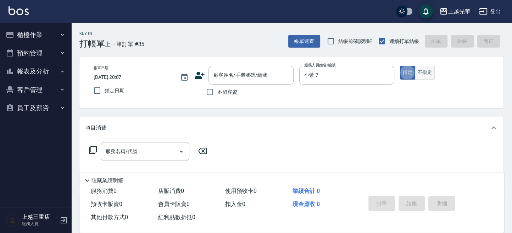
click at [423, 69] on button "不指定" at bounding box center [425, 73] width 20 height 14
click at [143, 154] on input "服務名稱/代號" at bounding box center [140, 151] width 72 height 12
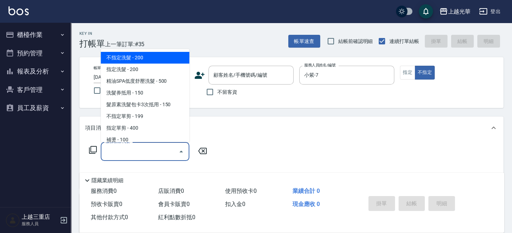
click at [148, 60] on span "不指定洗髮 - 200" at bounding box center [145, 58] width 89 height 12
type input "不指定洗髮(101)"
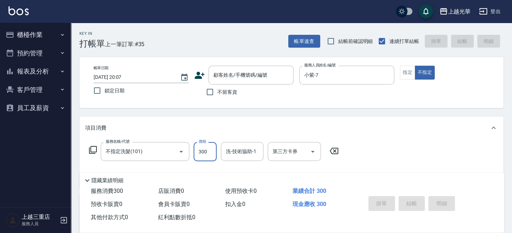
type input "300"
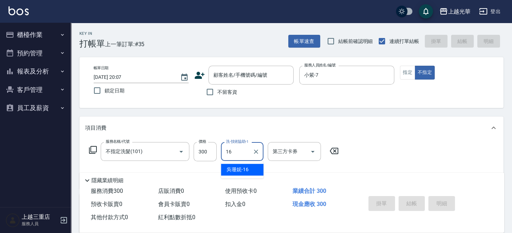
type input "吳珊妮-16"
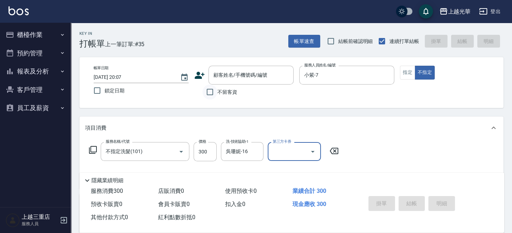
click at [206, 87] on input "不留客資" at bounding box center [210, 91] width 15 height 15
checkbox input "true"
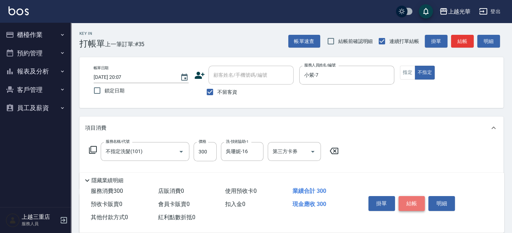
click at [413, 197] on button "結帳" at bounding box center [412, 203] width 27 height 15
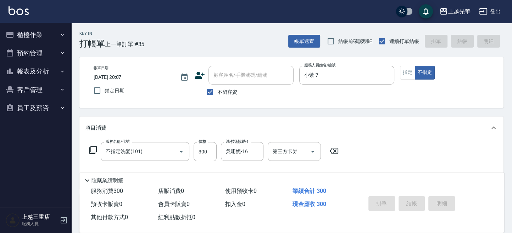
type input "2025/10/13 20:13"
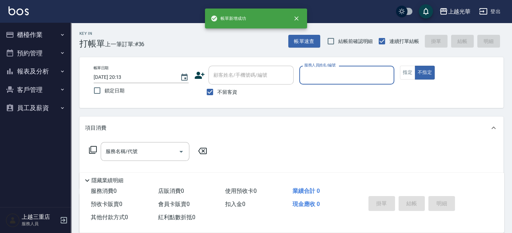
click at [30, 32] on button "櫃檯作業" at bounding box center [35, 35] width 65 height 18
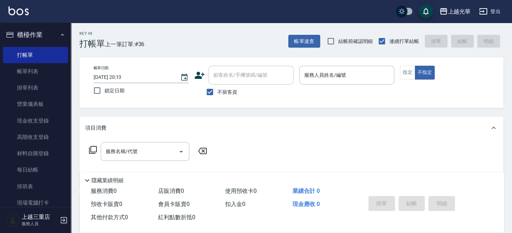
drag, startPoint x: 50, startPoint y: 69, endPoint x: 68, endPoint y: 69, distance: 18.1
click at [50, 69] on link "帳單列表" at bounding box center [35, 71] width 65 height 16
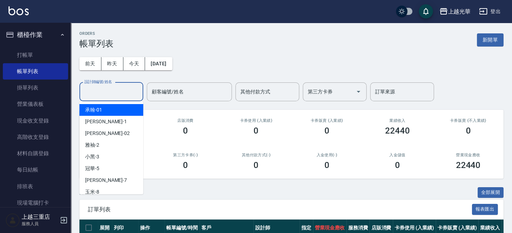
click at [111, 92] on div "設計師編號/姓名 設計師編號/姓名" at bounding box center [111, 91] width 64 height 19
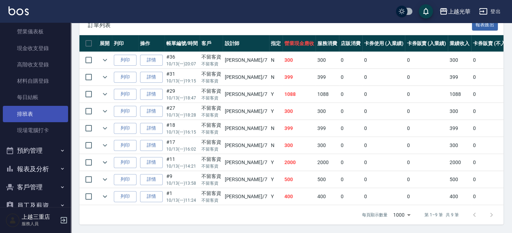
scroll to position [88, 0]
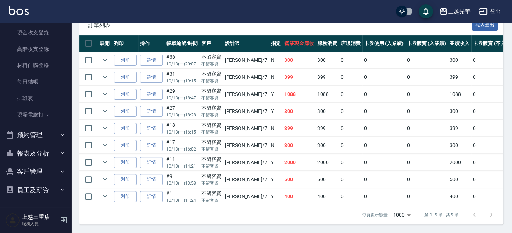
type input "小紫-7"
click at [52, 127] on button "預約管理" at bounding box center [35, 135] width 65 height 18
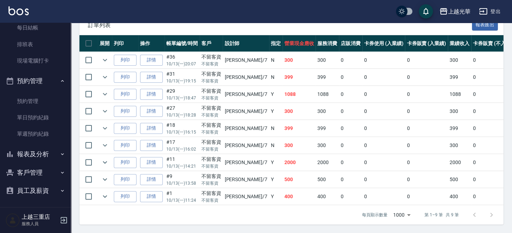
scroll to position [143, 0]
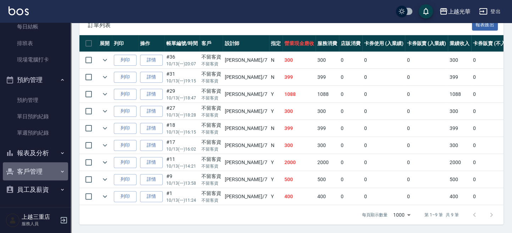
click at [54, 171] on button "客戶管理" at bounding box center [35, 171] width 65 height 18
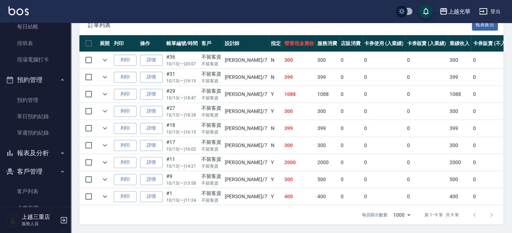
click at [55, 151] on button "報表及分析" at bounding box center [35, 153] width 65 height 18
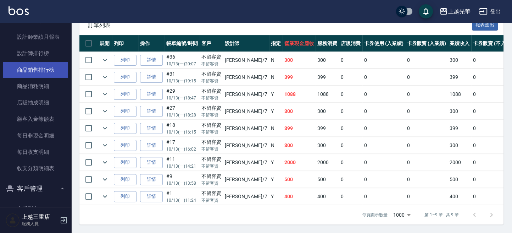
scroll to position [379, 0]
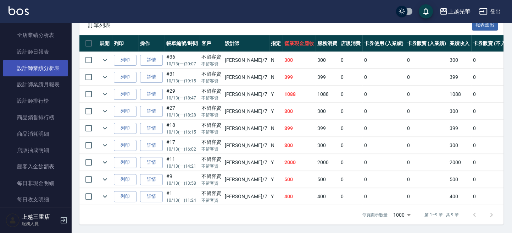
click at [43, 62] on link "設計師業績分析表" at bounding box center [35, 68] width 65 height 16
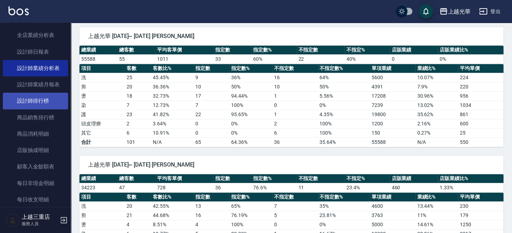
scroll to position [332, 0]
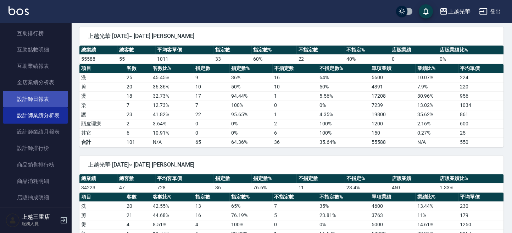
click at [52, 97] on link "設計師日報表" at bounding box center [35, 99] width 65 height 16
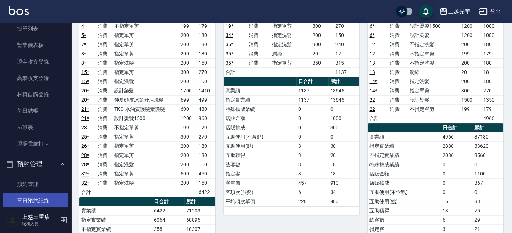
scroll to position [1, 0]
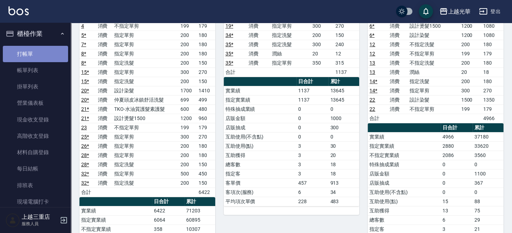
click at [37, 49] on link "打帳單" at bounding box center [35, 54] width 65 height 16
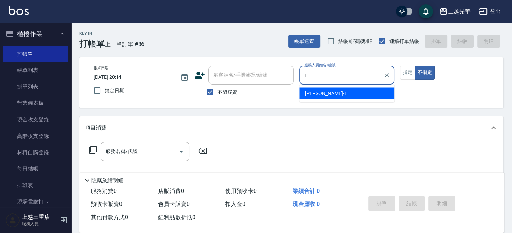
type input "1"
type button "false"
type input "小詹-1"
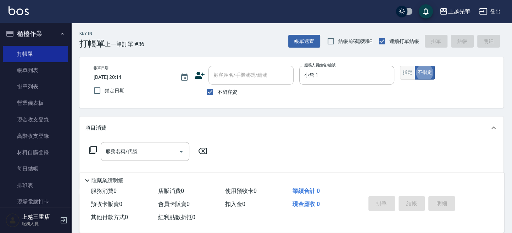
click at [411, 73] on button "指定" at bounding box center [407, 73] width 15 height 14
click at [113, 150] on input "服務名稱/代號" at bounding box center [140, 151] width 72 height 12
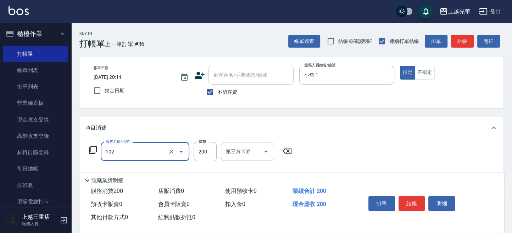
type input "指定洗髮(102)"
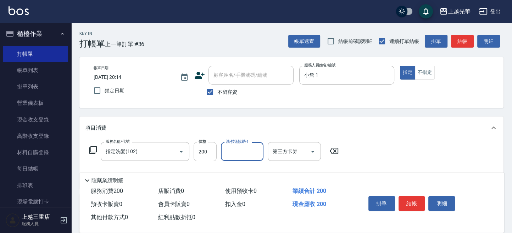
click at [212, 151] on input "200" at bounding box center [205, 151] width 23 height 19
type input "220"
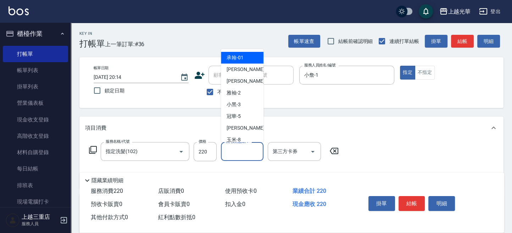
click at [241, 152] on input "洗-技術協助-1" at bounding box center [242, 151] width 36 height 12
type input "7"
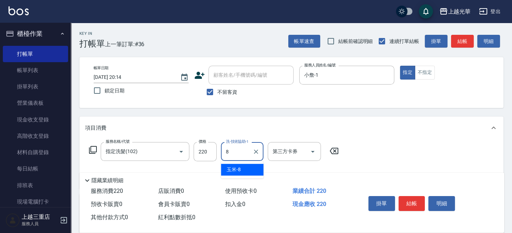
type input "玉米-8"
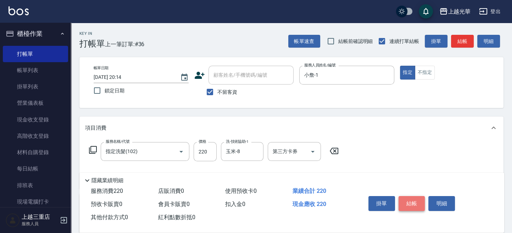
click at [412, 197] on button "結帳" at bounding box center [412, 203] width 27 height 15
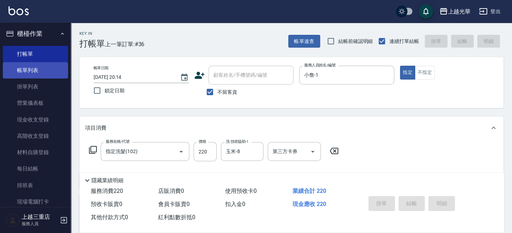
type input "2025/10/13 20:17"
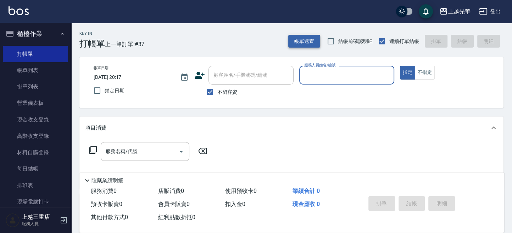
click at [303, 39] on button "帳單速查" at bounding box center [304, 41] width 32 height 13
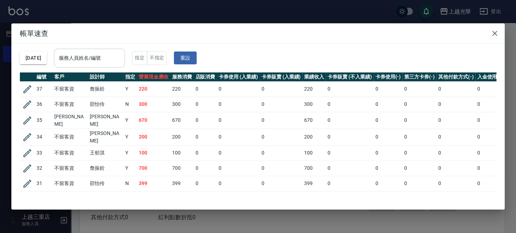
click at [118, 57] on input "服務人員姓名/編號" at bounding box center [89, 58] width 65 height 12
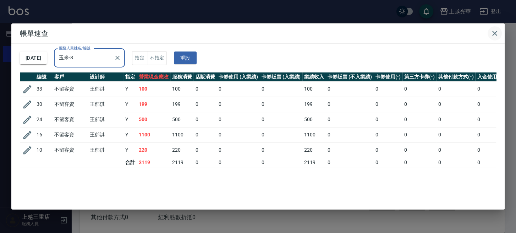
type input "玉米-8"
click at [492, 31] on icon "button" at bounding box center [494, 33] width 5 height 5
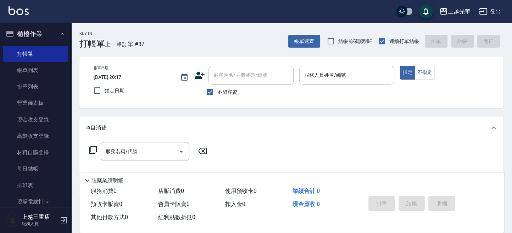
click at [320, 69] on input "服務人員姓名/編號" at bounding box center [347, 75] width 89 height 12
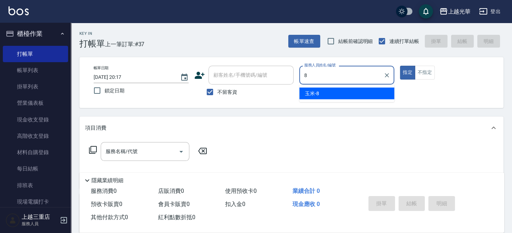
type input "玉米-8"
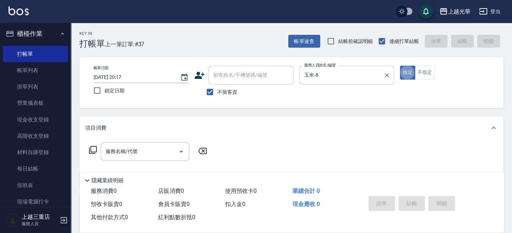
type button "true"
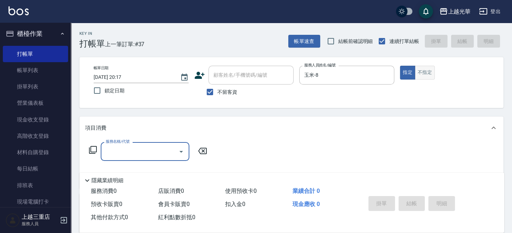
click at [424, 66] on button "不指定" at bounding box center [425, 73] width 20 height 14
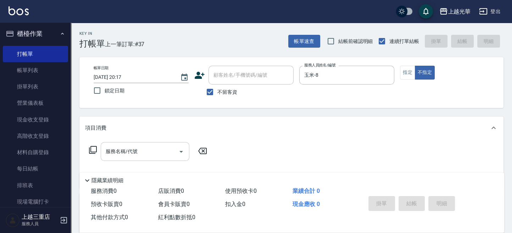
click at [153, 158] on div "服務名稱/代號" at bounding box center [145, 151] width 89 height 19
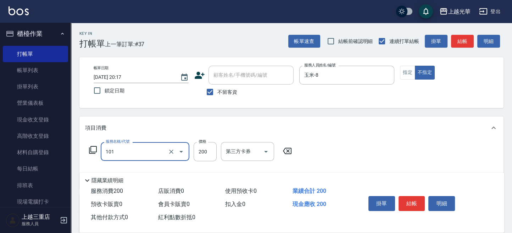
type input "不指定洗髮(101)"
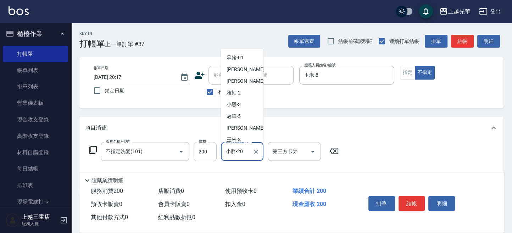
scroll to position [85, 0]
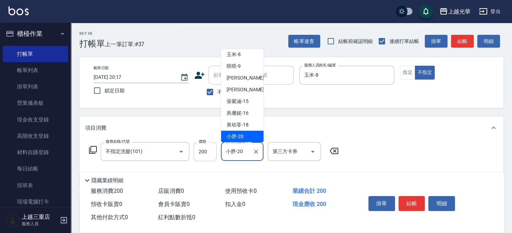
drag, startPoint x: 247, startPoint y: 153, endPoint x: 212, endPoint y: 152, distance: 35.2
click at [212, 152] on div "服務名稱/代號 不指定洗髮(101) 服務名稱/代號 價格 200 價格 洗-技術協助-1 小胖-20 洗-技術協助-1 第三方卡券 第三方卡券" at bounding box center [214, 151] width 258 height 19
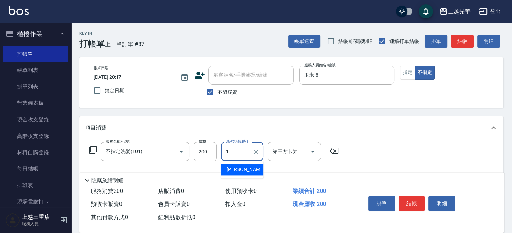
scroll to position [0, 0]
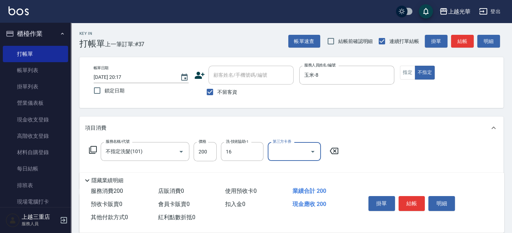
type input "吳珊妮-16"
click at [458, 35] on button "結帳" at bounding box center [462, 41] width 23 height 13
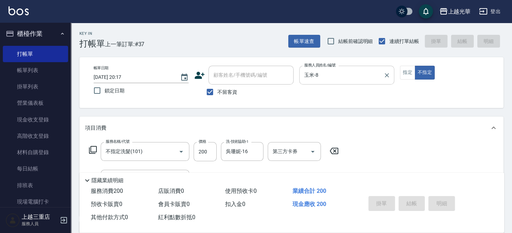
type input "2025/10/13 20:27"
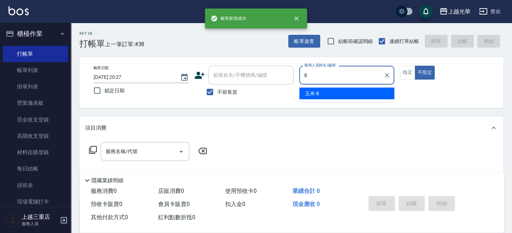
type input "玉米-8"
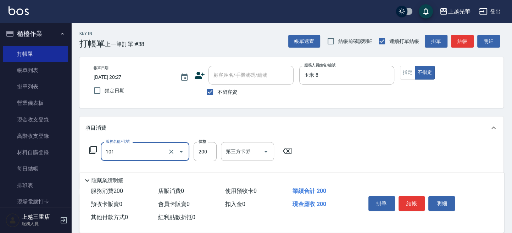
type input "不指定洗髮(101)"
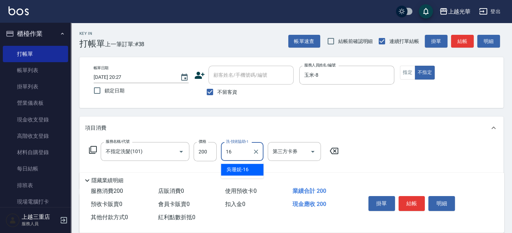
type input "吳珊妮-16"
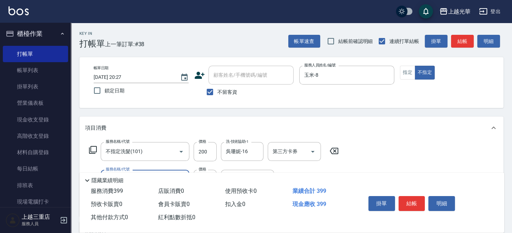
type input "不指定單剪(202)"
click at [464, 34] on div "帳單速查 結帳前確認明細 連續打單結帳 掛單 結帳 明細" at bounding box center [395, 41] width 215 height 15
click at [469, 46] on button "結帳" at bounding box center [462, 41] width 23 height 13
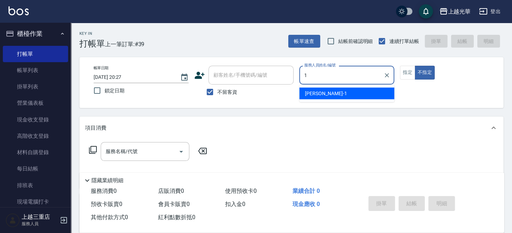
type input "小詹-1"
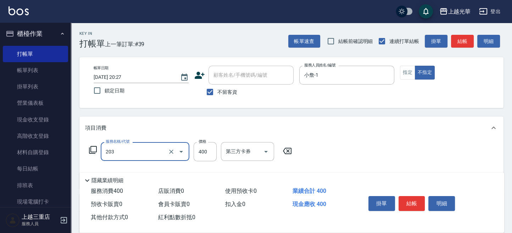
type input "指定單剪(203)"
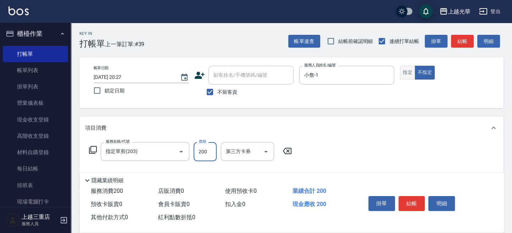
type input "200"
click at [404, 73] on button "指定" at bounding box center [407, 73] width 15 height 14
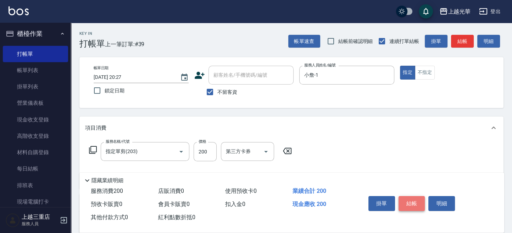
click at [416, 202] on button "結帳" at bounding box center [412, 203] width 27 height 15
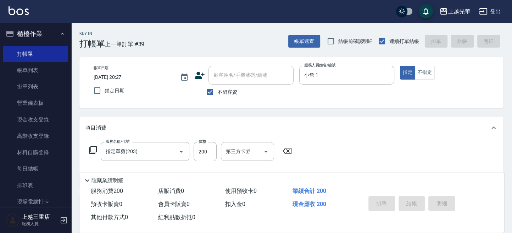
type input "2025/10/13 20:34"
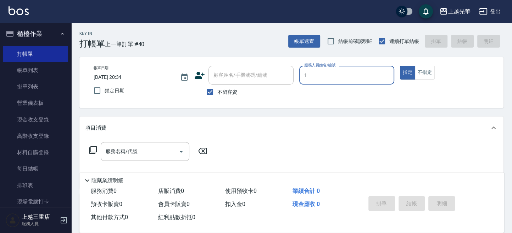
type input "小詹-1"
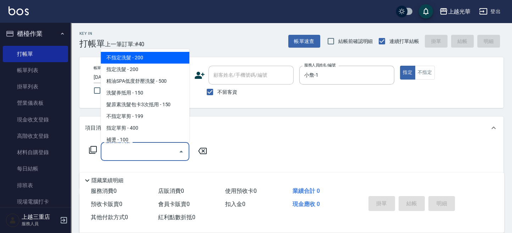
click at [138, 152] on input "服務名稱/代號" at bounding box center [140, 151] width 72 height 12
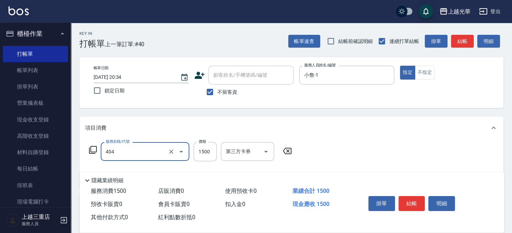
type input "設計染髮(404)"
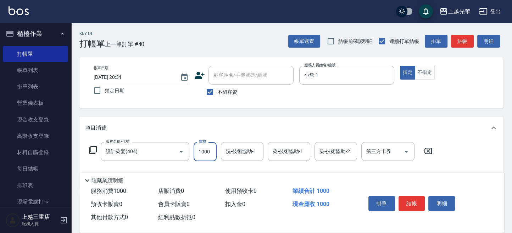
type input "1000"
click at [250, 153] on input "洗-技術協助-1" at bounding box center [242, 151] width 36 height 12
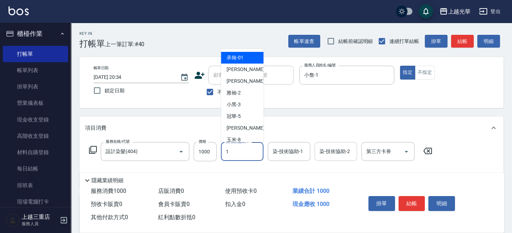
type input "小詹-1"
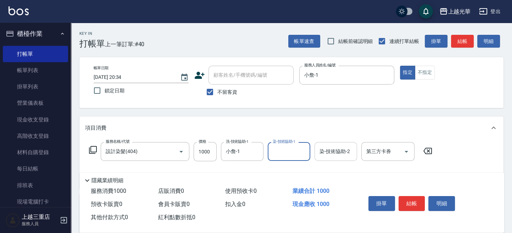
click at [334, 158] on div "染-技術協助-2" at bounding box center [336, 151] width 43 height 19
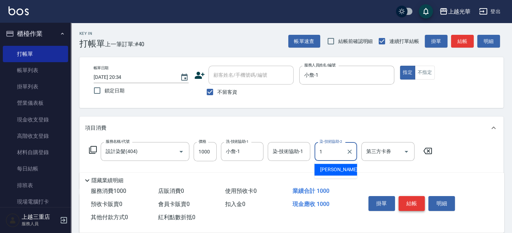
type input "小詹-1"
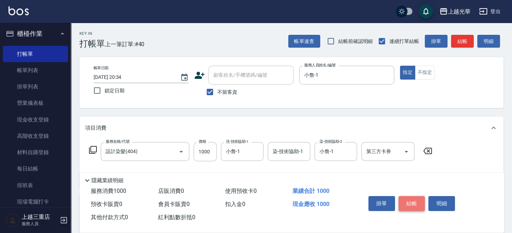
click at [411, 205] on button "結帳" at bounding box center [412, 203] width 27 height 15
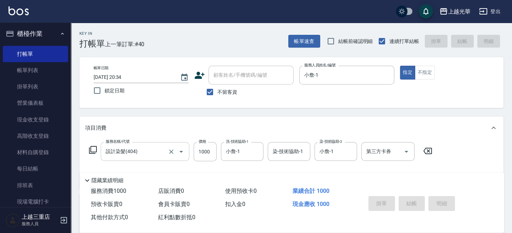
type input "2025/10/13 20:50"
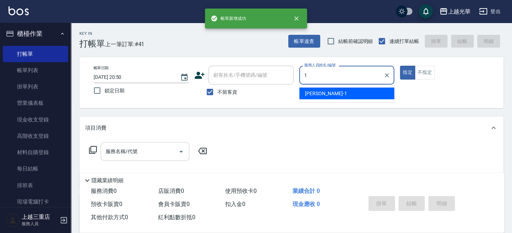
type input "小詹-1"
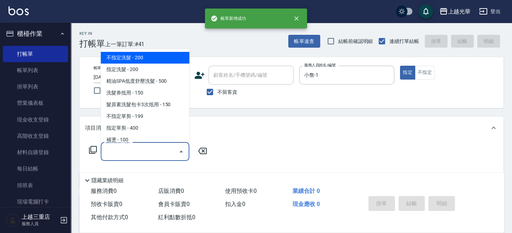
click at [144, 155] on input "服務名稱/代號" at bounding box center [140, 151] width 72 height 12
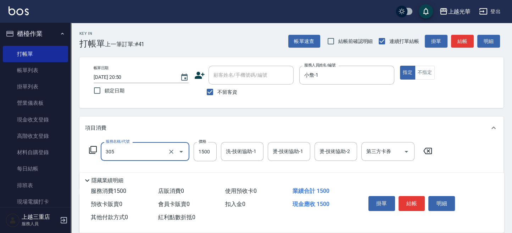
type input "設計燙髮1500(305)"
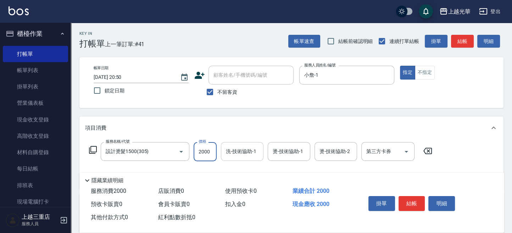
type input "2000"
click at [237, 154] on input "洗-技術協助-1" at bounding box center [242, 151] width 36 height 12
type input "小詹-1"
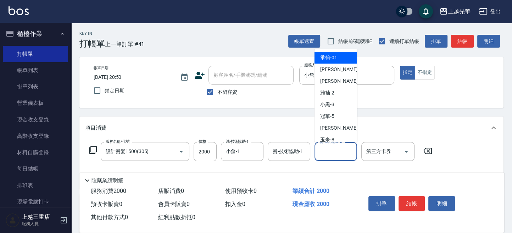
click at [333, 153] on input "燙-技術協助-2" at bounding box center [336, 151] width 36 height 12
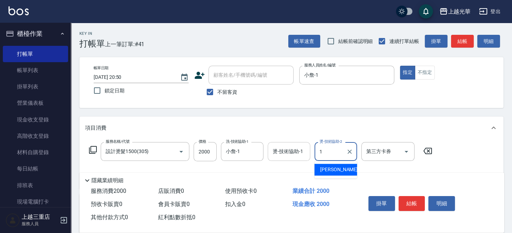
type input "小詹-1"
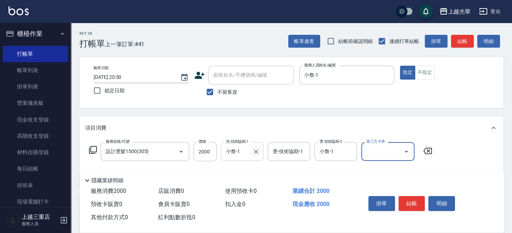
click at [257, 153] on icon "Clear" at bounding box center [256, 151] width 7 height 7
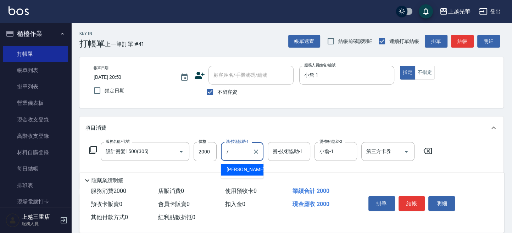
type input "小紫-7"
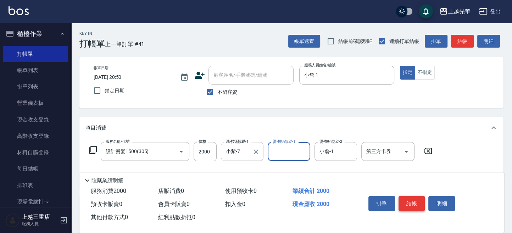
click at [414, 206] on button "結帳" at bounding box center [412, 203] width 27 height 15
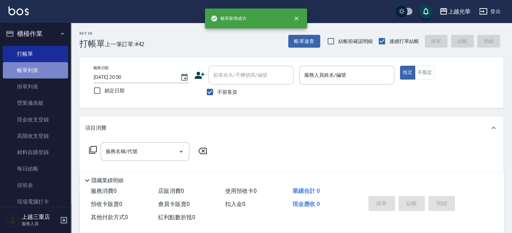
click at [50, 73] on link "帳單列表" at bounding box center [35, 70] width 65 height 16
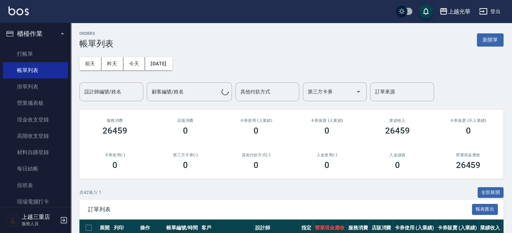
click at [108, 91] on div "設計師編號/姓名 設計師編號/姓名" at bounding box center [111, 91] width 64 height 19
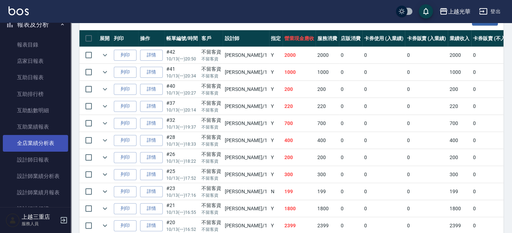
scroll to position [285, 0]
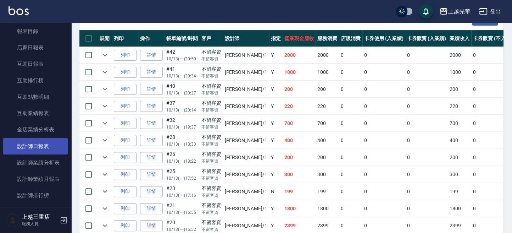
type input "小詹-1"
click at [49, 138] on link "設計師日報表" at bounding box center [35, 146] width 65 height 16
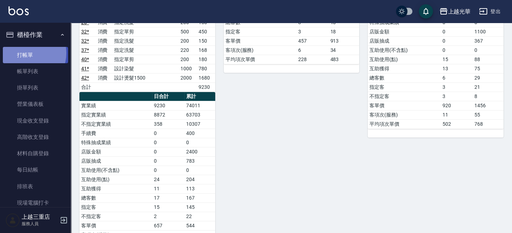
click at [24, 53] on link "打帳單" at bounding box center [35, 55] width 65 height 16
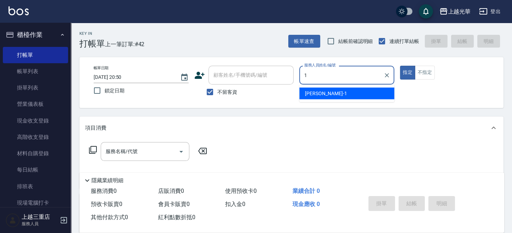
type input "小詹-1"
type button "true"
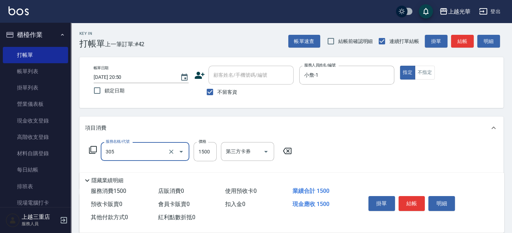
type input "設計燙髮1500(305)"
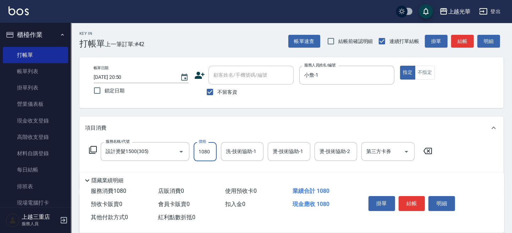
type input "1080"
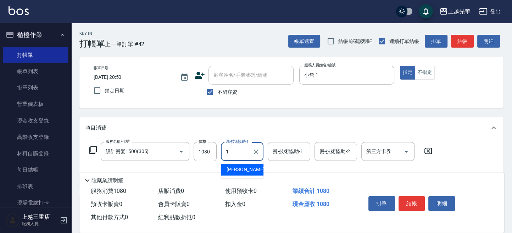
type input "小詹-1"
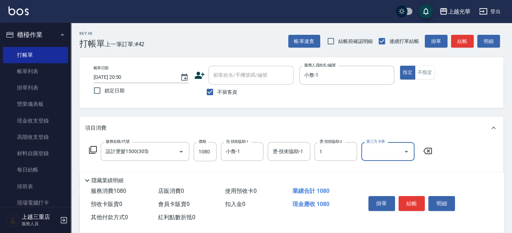
type input "小詹-1"
click at [414, 200] on button "結帳" at bounding box center [412, 203] width 27 height 15
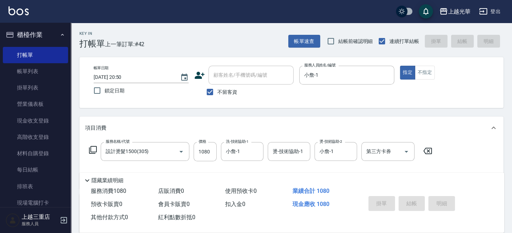
type input "2025/10/13 21:02"
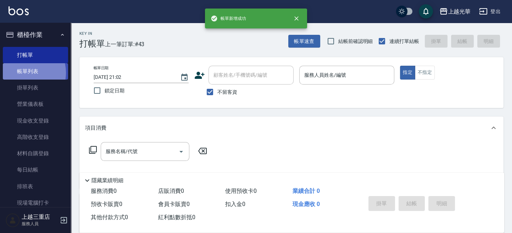
click at [24, 73] on link "帳單列表" at bounding box center [35, 71] width 65 height 16
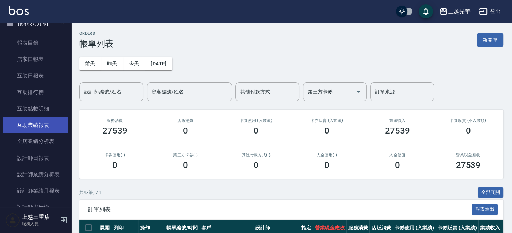
scroll to position [284, 0]
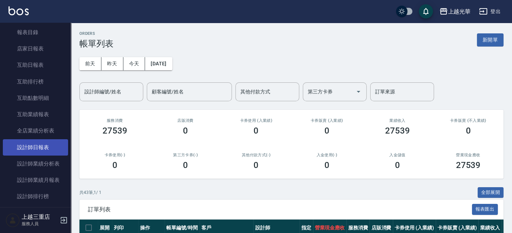
click at [51, 150] on link "設計師日報表" at bounding box center [35, 147] width 65 height 16
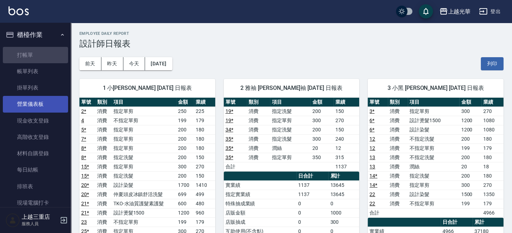
click at [43, 54] on link "打帳單" at bounding box center [35, 55] width 65 height 16
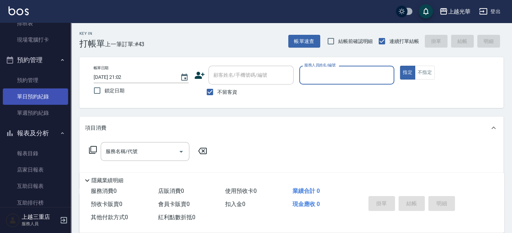
scroll to position [120, 0]
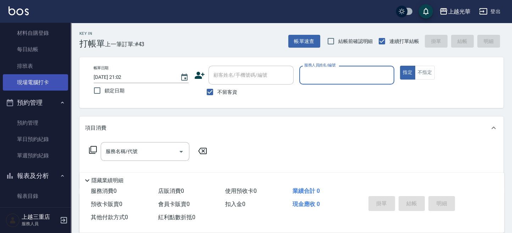
click at [33, 81] on link "現場電腦打卡" at bounding box center [35, 82] width 65 height 16
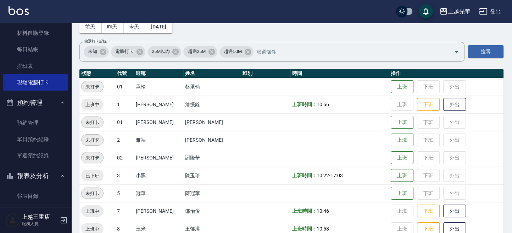
scroll to position [47, 0]
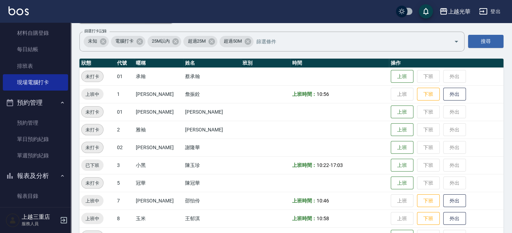
drag, startPoint x: 413, startPoint y: 90, endPoint x: 404, endPoint y: 100, distance: 13.3
click at [417, 90] on button "下班" at bounding box center [428, 94] width 23 height 13
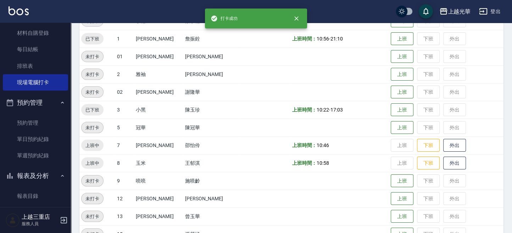
scroll to position [142, 0]
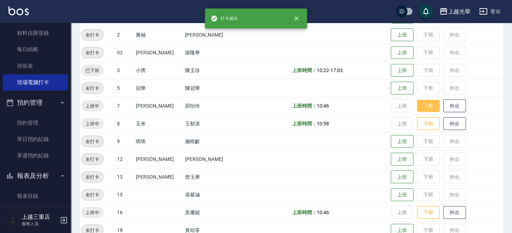
click at [417, 104] on button "下班" at bounding box center [428, 106] width 23 height 12
click at [426, 121] on button "下班" at bounding box center [428, 123] width 23 height 12
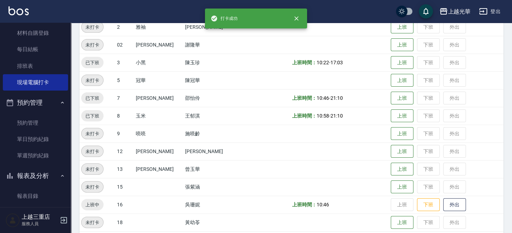
scroll to position [192, 0]
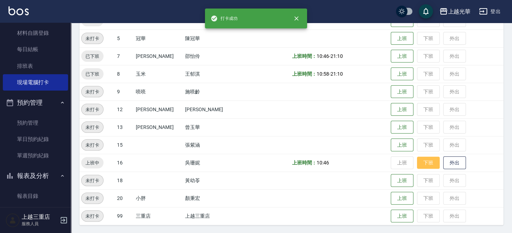
click at [417, 162] on button "下班" at bounding box center [428, 162] width 23 height 12
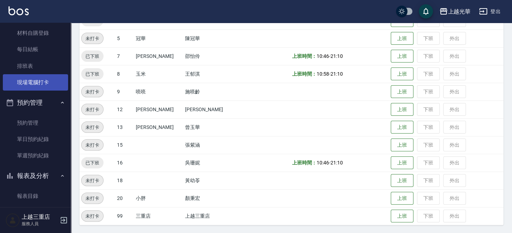
scroll to position [0, 0]
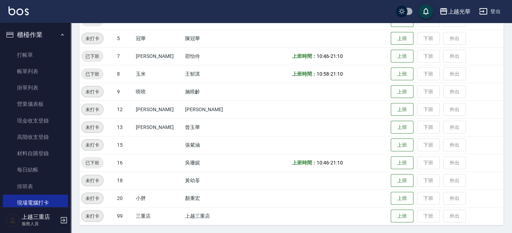
click at [41, 46] on ul "打帳單 帳單列表 掛單列表 營業儀表板 現金收支登錄 高階收支登錄 材料自購登錄 每日結帳 排班表 現場電腦打卡" at bounding box center [35, 129] width 65 height 170
click at [43, 54] on link "打帳單" at bounding box center [35, 55] width 65 height 16
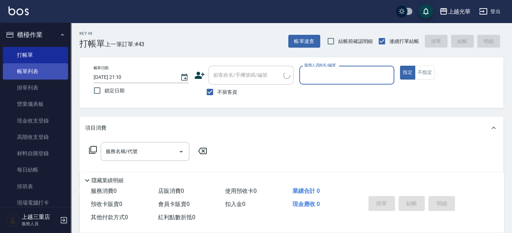
drag, startPoint x: 46, startPoint y: 70, endPoint x: 49, endPoint y: 75, distance: 5.4
click at [46, 70] on link "帳單列表" at bounding box center [35, 71] width 65 height 16
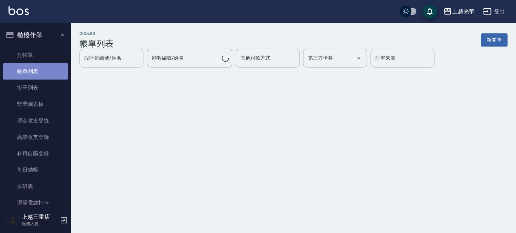
click at [49, 75] on link "帳單列表" at bounding box center [35, 71] width 65 height 16
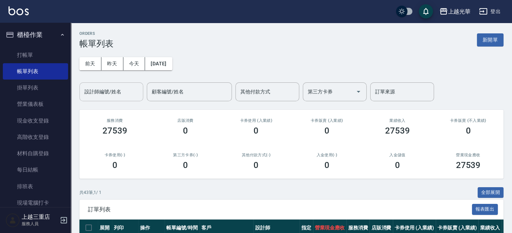
drag, startPoint x: 112, startPoint y: 91, endPoint x: 107, endPoint y: 91, distance: 5.3
click at [111, 91] on input "設計師編號/姓名" at bounding box center [111, 92] width 57 height 12
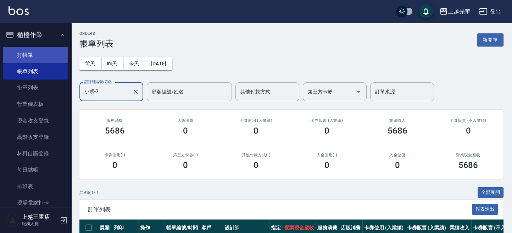
type input "小紫-7"
click at [39, 54] on link "打帳單" at bounding box center [35, 55] width 65 height 16
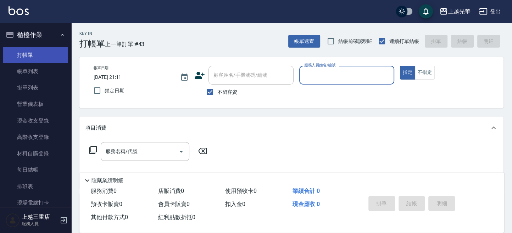
drag, startPoint x: 23, startPoint y: 68, endPoint x: 23, endPoint y: 58, distance: 9.6
click at [23, 68] on link "帳單列表" at bounding box center [35, 71] width 65 height 16
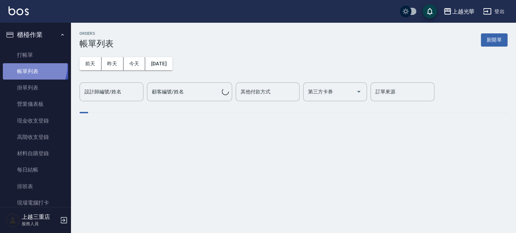
click at [28, 66] on link "帳單列表" at bounding box center [35, 71] width 65 height 16
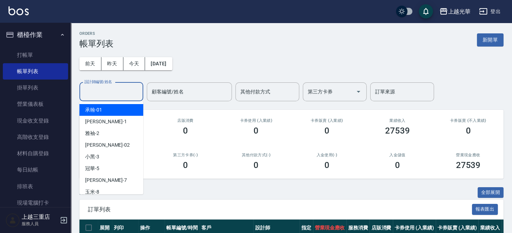
click at [101, 95] on input "設計師編號/姓名" at bounding box center [111, 92] width 57 height 12
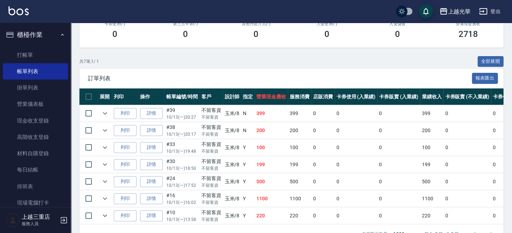
scroll to position [156, 0]
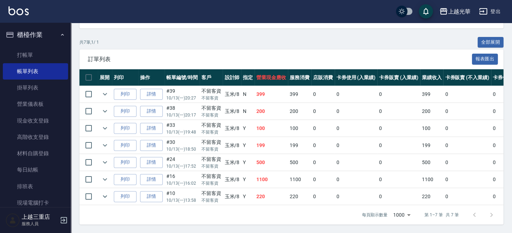
type input "玉米-8"
drag, startPoint x: 249, startPoint y: 91, endPoint x: 313, endPoint y: 110, distance: 66.1
click at [322, 105] on tbody "列印 詳情 #39 10/13 (一) 20:27 不留客資 不留客資 玉米 /8 N 399 399 0 0 0 399 0 0 0 0 0 列印 詳情 #…" at bounding box center [368, 145] width 579 height 119
click at [302, 120] on td "100" at bounding box center [299, 128] width 23 height 17
drag, startPoint x: 301, startPoint y: 116, endPoint x: 289, endPoint y: 115, distance: 11.4
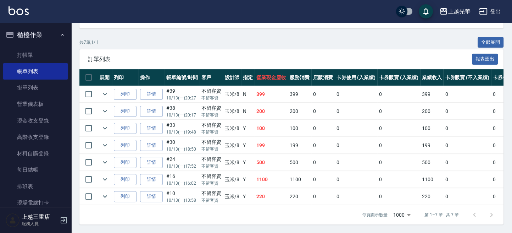
click at [299, 120] on td "100" at bounding box center [299, 128] width 23 height 17
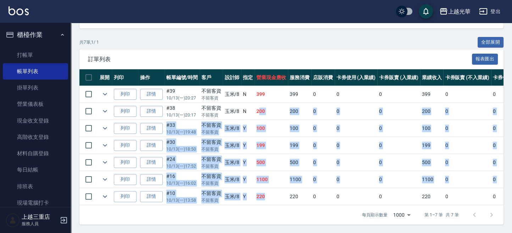
drag, startPoint x: 259, startPoint y: 109, endPoint x: 277, endPoint y: 148, distance: 42.8
click at [280, 169] on tbody "列印 詳情 #39 10/13 (一) 20:27 不留客資 不留客資 玉米 /8 N 399 399 0 0 0 399 0 0 0 0 0 列印 詳情 #…" at bounding box center [368, 145] width 579 height 119
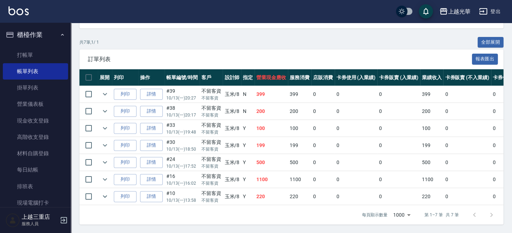
click at [288, 56] on span "訂單列表" at bounding box center [280, 59] width 384 height 7
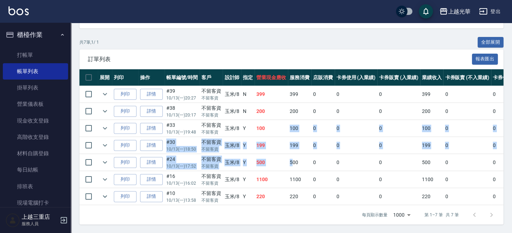
drag, startPoint x: 288, startPoint y: 115, endPoint x: 292, endPoint y: 149, distance: 34.2
click at [292, 151] on tbody "列印 詳情 #39 10/13 (一) 20:27 不留客資 不留客資 玉米 /8 N 399 399 0 0 0 399 0 0 0 0 0 列印 詳情 #…" at bounding box center [368, 145] width 579 height 119
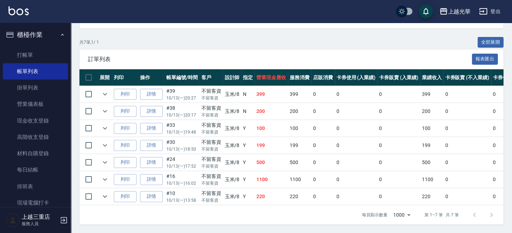
click at [275, 39] on div "共 7 筆, 1 / 1 全部展開" at bounding box center [291, 42] width 424 height 11
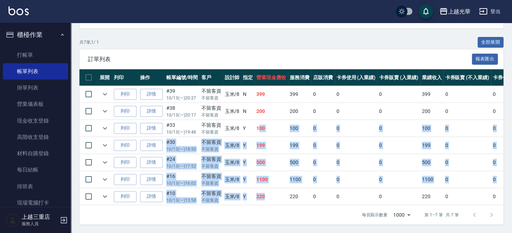
drag, startPoint x: 275, startPoint y: 195, endPoint x: 258, endPoint y: 89, distance: 106.7
click at [259, 103] on tbody "列印 詳情 #39 10/13 (一) 20:27 不留客資 不留客資 玉米 /8 N 399 399 0 0 0 399 0 0 0 0 0 列印 詳情 #…" at bounding box center [368, 145] width 579 height 119
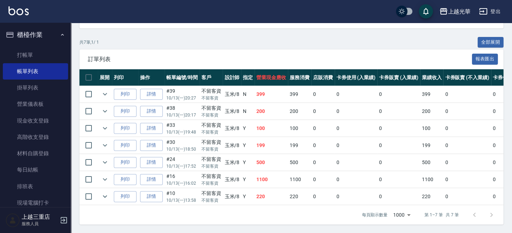
drag, startPoint x: 254, startPoint y: 56, endPoint x: 247, endPoint y: 55, distance: 7.2
click at [251, 56] on span "訂單列表" at bounding box center [280, 59] width 384 height 7
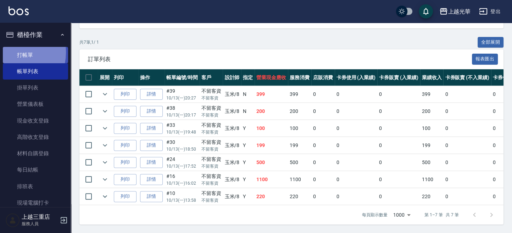
click at [7, 52] on link "打帳單" at bounding box center [35, 55] width 65 height 16
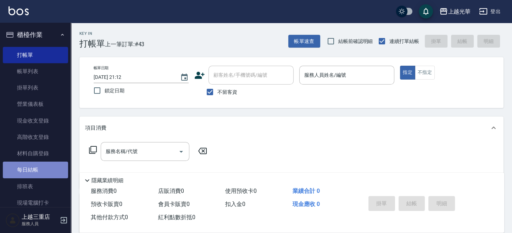
click at [38, 169] on link "每日結帳" at bounding box center [35, 169] width 65 height 16
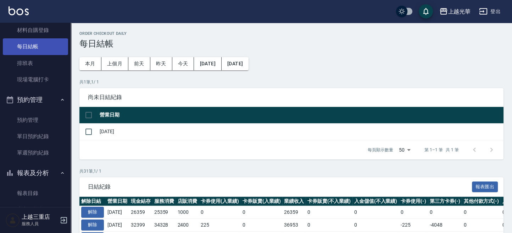
scroll to position [142, 0]
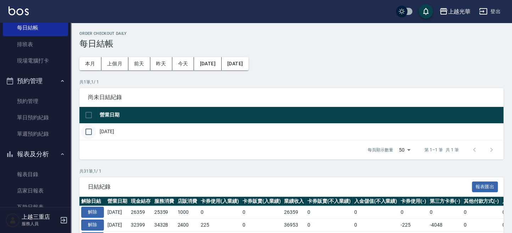
click at [85, 134] on input "checkbox" at bounding box center [88, 131] width 15 height 15
checkbox input "true"
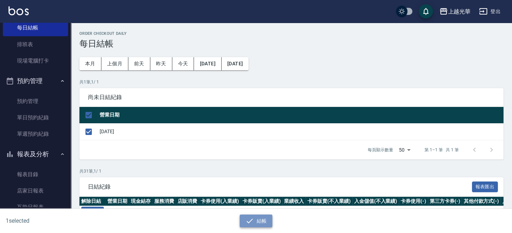
click at [244, 219] on button "結帳" at bounding box center [256, 220] width 33 height 13
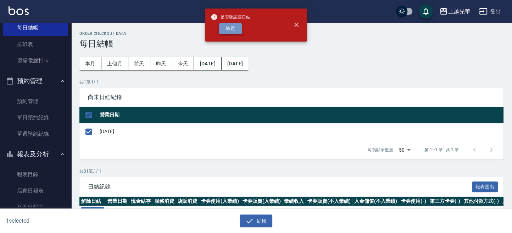
click at [228, 32] on button "確定" at bounding box center [230, 28] width 23 height 11
checkbox input "false"
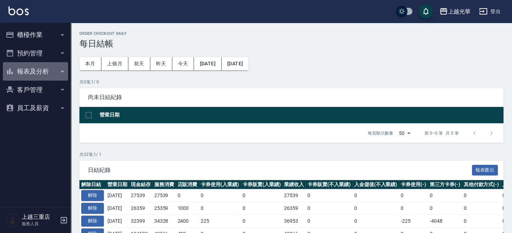
click at [33, 70] on button "報表及分析" at bounding box center [35, 71] width 65 height 18
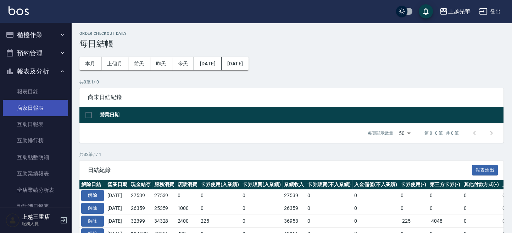
click at [37, 107] on link "店家日報表" at bounding box center [35, 108] width 65 height 16
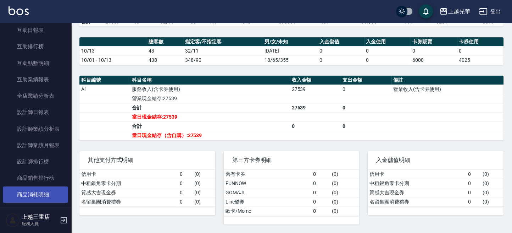
scroll to position [77, 0]
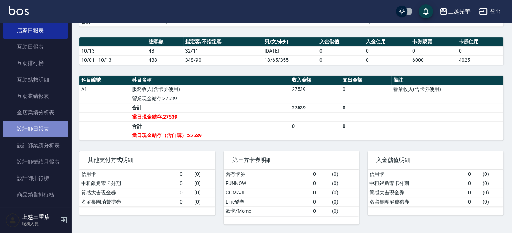
click at [36, 132] on link "設計師日報表" at bounding box center [35, 129] width 65 height 16
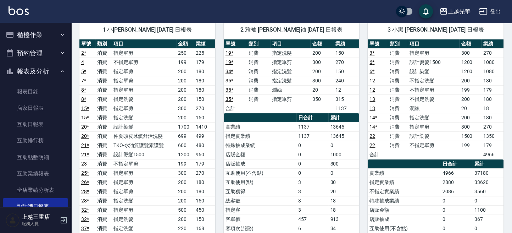
scroll to position [59, 0]
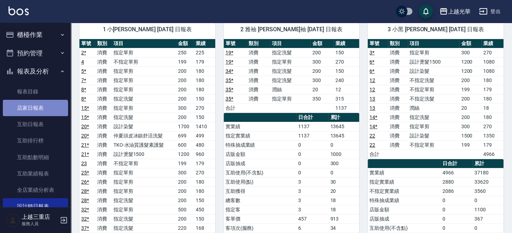
click at [35, 111] on link "店家日報表" at bounding box center [35, 108] width 65 height 16
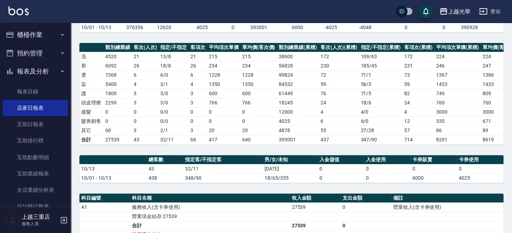
scroll to position [204, 0]
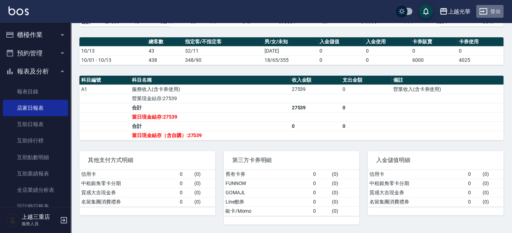
click at [497, 13] on button "登出" at bounding box center [489, 11] width 27 height 13
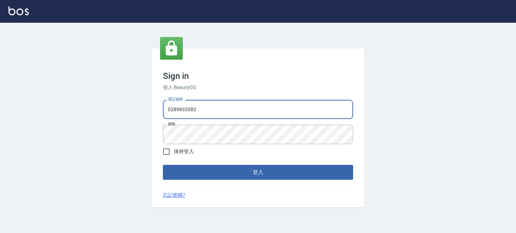
click at [227, 110] on input "0289832082" at bounding box center [258, 109] width 190 height 19
drag, startPoint x: 235, startPoint y: 110, endPoint x: 0, endPoint y: 126, distance: 235.1
click at [0, 128] on html "Sign in 登入 BeautyOS 電話號碼 0289832082 電話號碼 密碼 密碼 保持登入 登入 忘記密碼?" at bounding box center [258, 116] width 516 height 233
type input "0955332100"
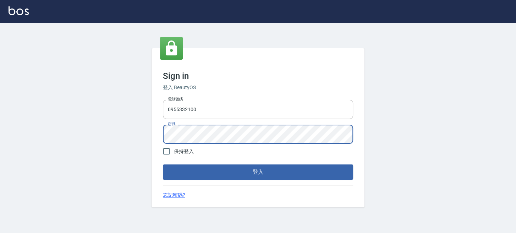
click at [163, 164] on button "登入" at bounding box center [258, 171] width 190 height 15
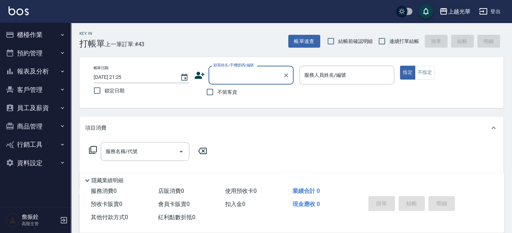
click at [450, 9] on div "上越光華" at bounding box center [459, 11] width 23 height 9
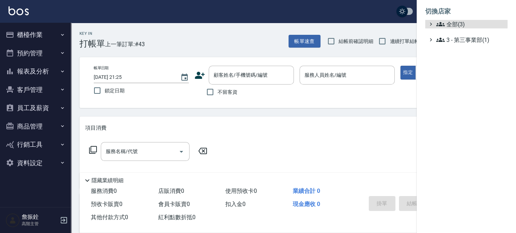
click at [448, 25] on span "全部(3)" at bounding box center [470, 24] width 68 height 9
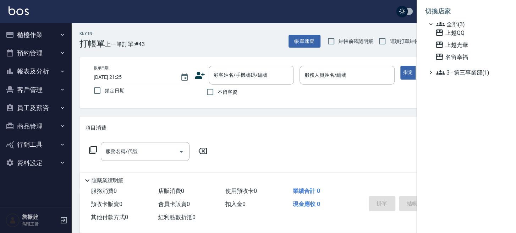
click at [448, 25] on span "全部(3)" at bounding box center [470, 24] width 68 height 9
click at [450, 35] on span "上越QQ" at bounding box center [470, 32] width 70 height 9
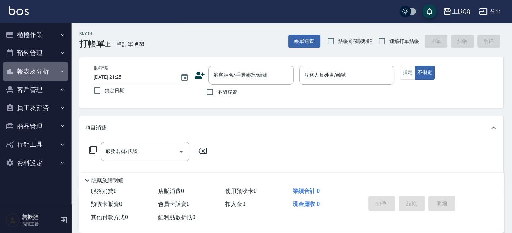
click at [55, 74] on button "報表及分析" at bounding box center [35, 71] width 65 height 18
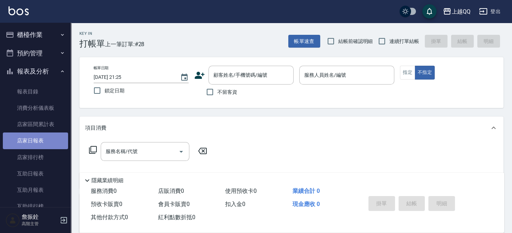
click at [45, 141] on link "店家日報表" at bounding box center [35, 140] width 65 height 16
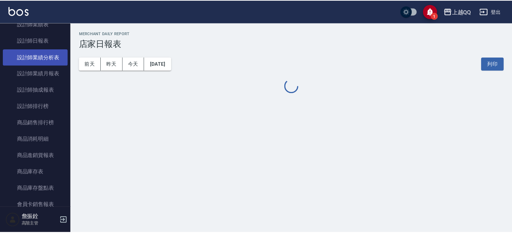
scroll to position [284, 0]
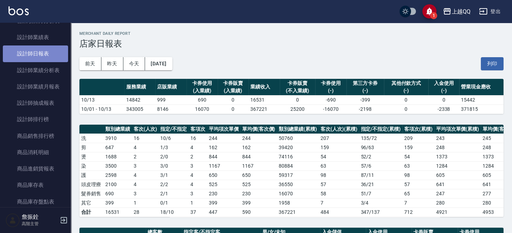
click at [51, 58] on link "設計師日報表" at bounding box center [35, 53] width 65 height 16
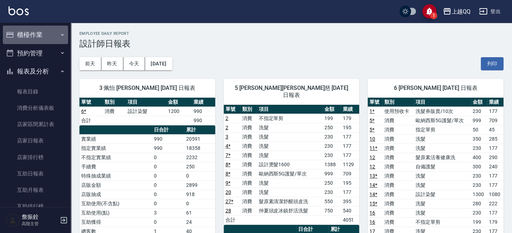
click at [36, 34] on button "櫃檯作業" at bounding box center [35, 35] width 65 height 18
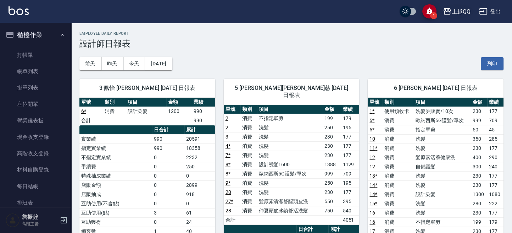
click at [461, 15] on div "上越QQ" at bounding box center [461, 11] width 19 height 9
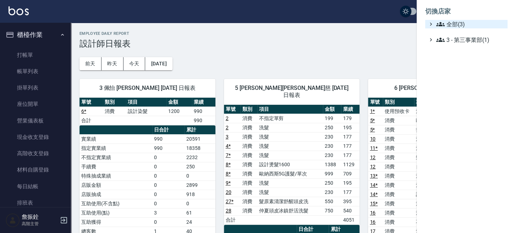
click at [459, 22] on span "全部(3)" at bounding box center [470, 24] width 68 height 9
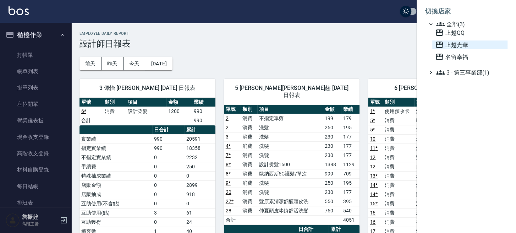
click at [461, 45] on span "上越光華" at bounding box center [470, 44] width 70 height 9
